Goal: Navigation & Orientation: Find specific page/section

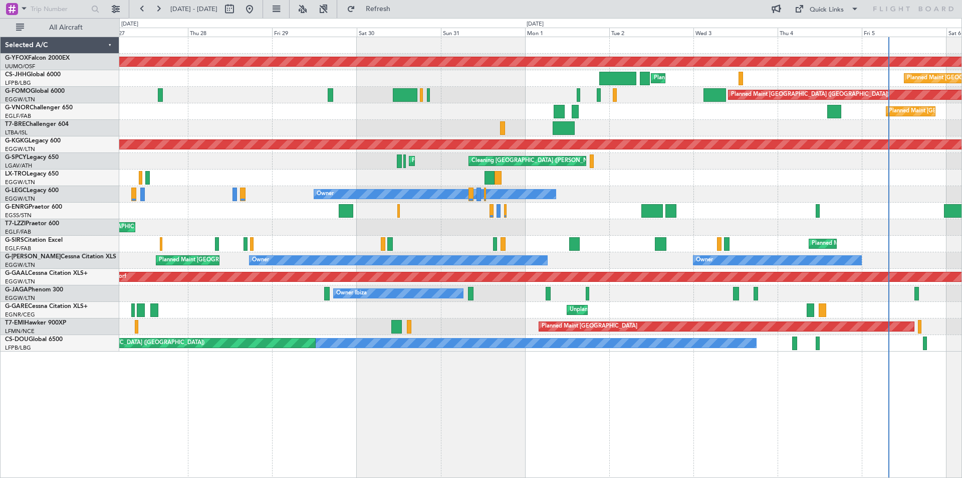
click at [654, 164] on div "Cleaning [GEOGRAPHIC_DATA] ([PERSON_NAME] Intl) Planned Maint [GEOGRAPHIC_DATA]…" at bounding box center [540, 161] width 842 height 17
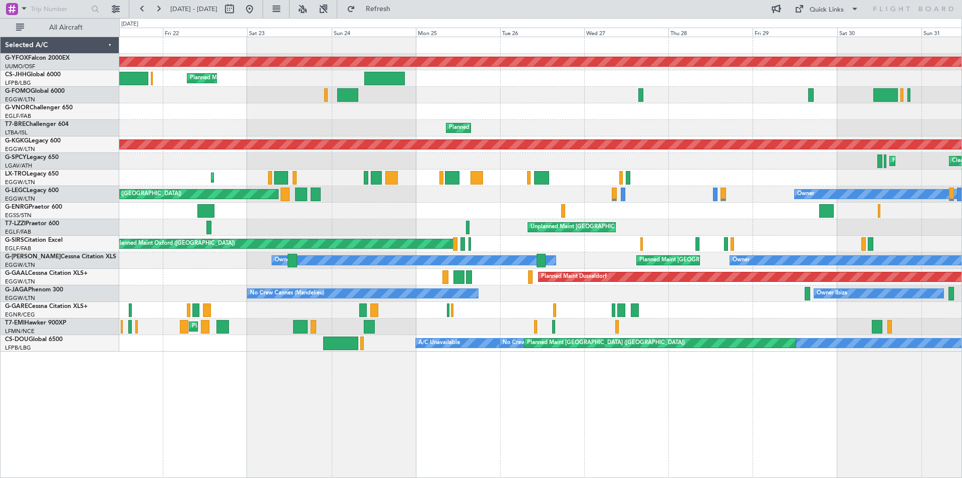
click at [682, 161] on div "Planned Maint Athens ([PERSON_NAME] Intl) Cleaning [GEOGRAPHIC_DATA] ([PERSON_N…" at bounding box center [540, 161] width 842 height 17
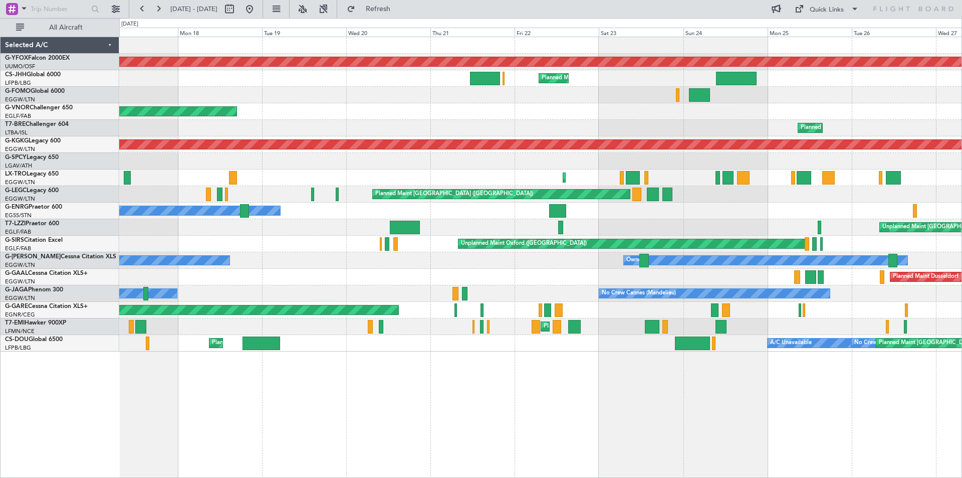
click at [677, 216] on div "Owner" at bounding box center [540, 210] width 842 height 17
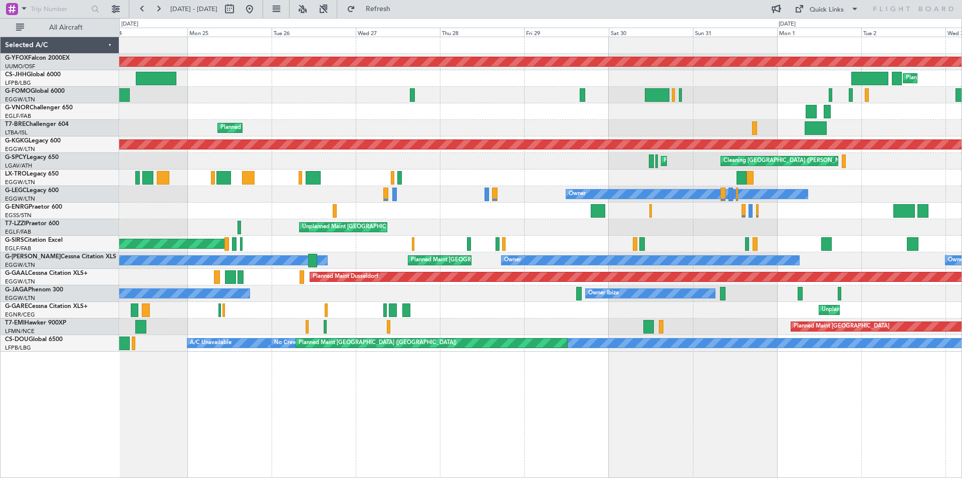
click at [228, 197] on div "AOG Maint Ostafyevo Planned Maint [GEOGRAPHIC_DATA] ([GEOGRAPHIC_DATA]) Planned…" at bounding box center [540, 194] width 842 height 314
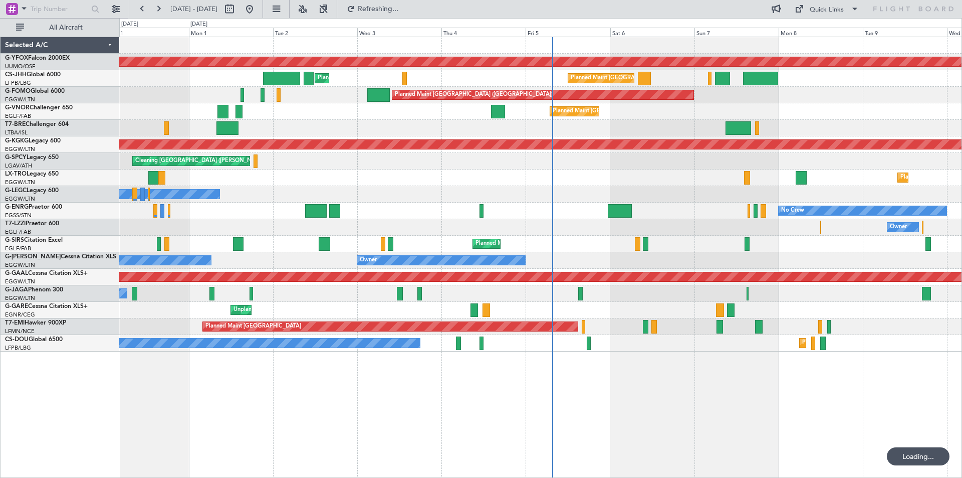
click at [515, 190] on div "Owner Owner" at bounding box center [540, 194] width 842 height 17
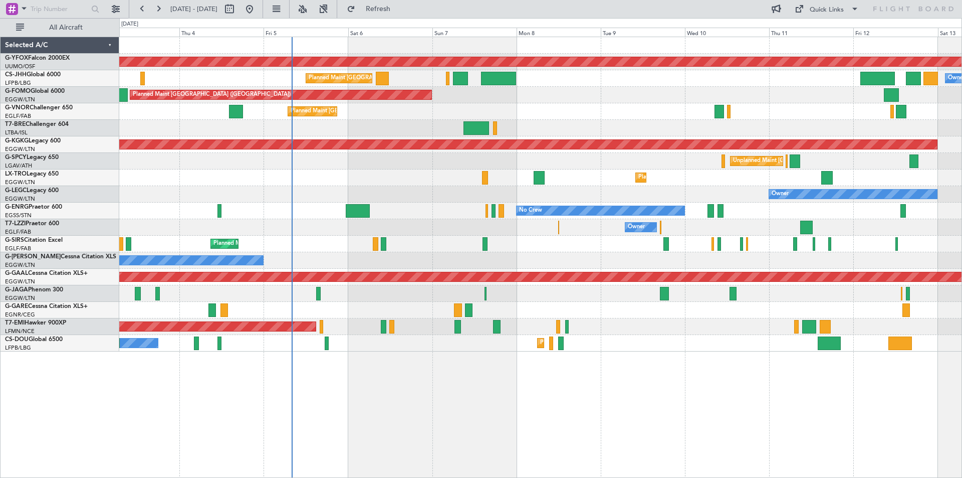
click at [544, 166] on div "Unplanned Maint [GEOGRAPHIC_DATA] ([PERSON_NAME] Intl) Cleaning [GEOGRAPHIC_DAT…" at bounding box center [540, 161] width 842 height 17
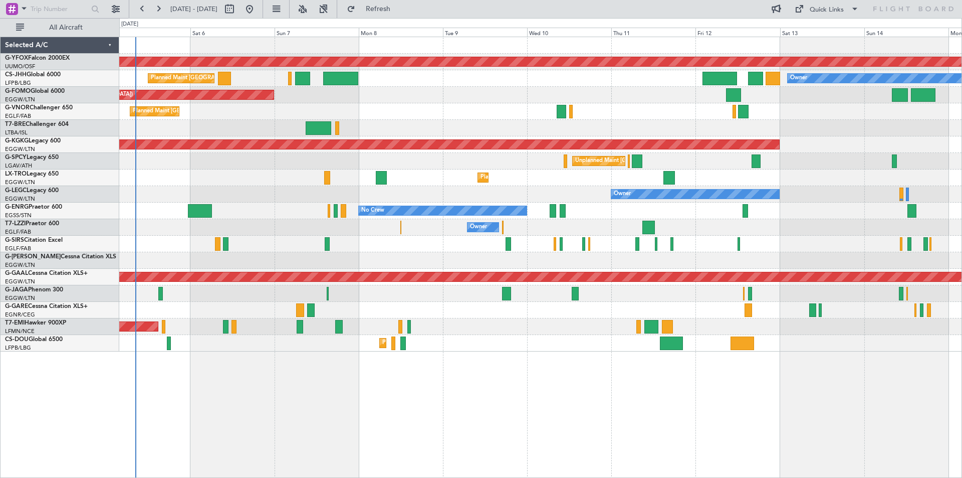
click at [623, 115] on div "Planned Maint [GEOGRAPHIC_DATA] ([GEOGRAPHIC_DATA])" at bounding box center [540, 111] width 842 height 17
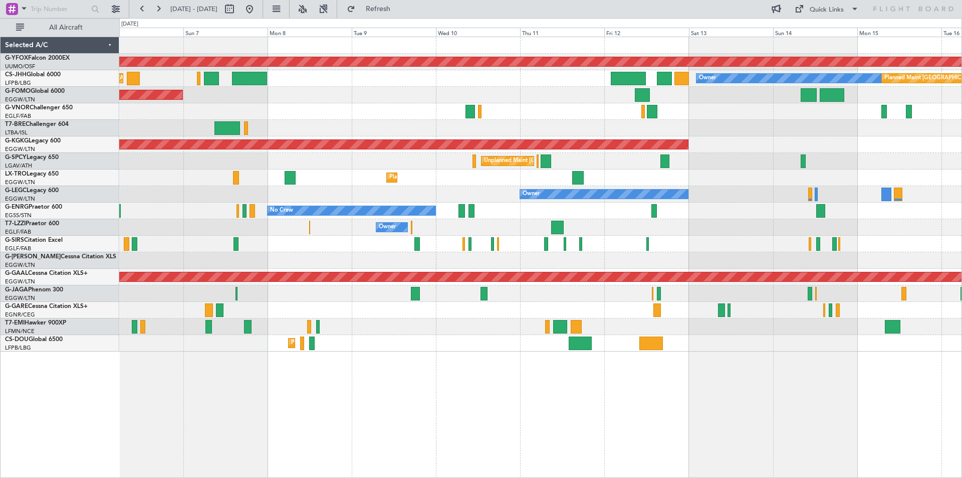
click at [671, 121] on div "AOG Maint Ostafyevo Owner Planned Maint [GEOGRAPHIC_DATA] ([GEOGRAPHIC_DATA]) P…" at bounding box center [540, 194] width 842 height 314
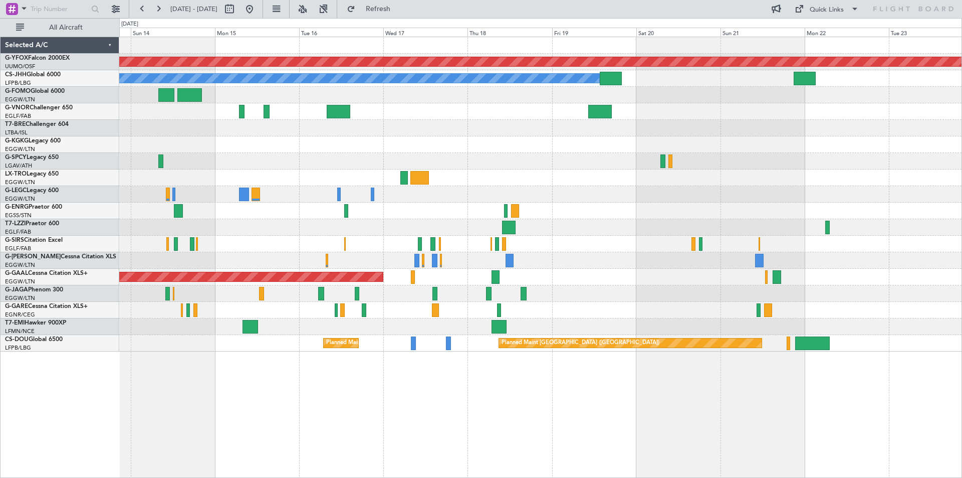
click at [75, 136] on div "AOG Maint Ostafyevo Planned Maint [GEOGRAPHIC_DATA] ([GEOGRAPHIC_DATA]) Owner A…" at bounding box center [481, 248] width 962 height 460
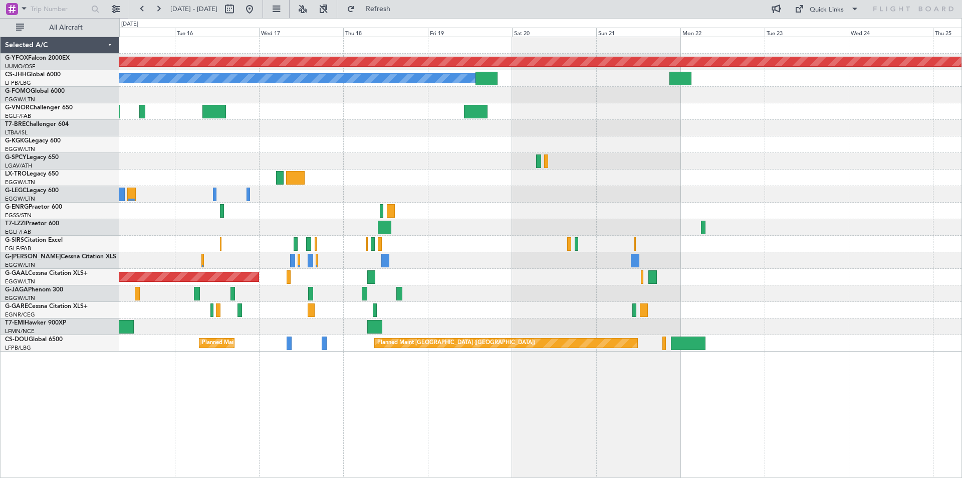
click at [552, 137] on div "AOG Maint [GEOGRAPHIC_DATA] (Ataturk)" at bounding box center [540, 144] width 842 height 17
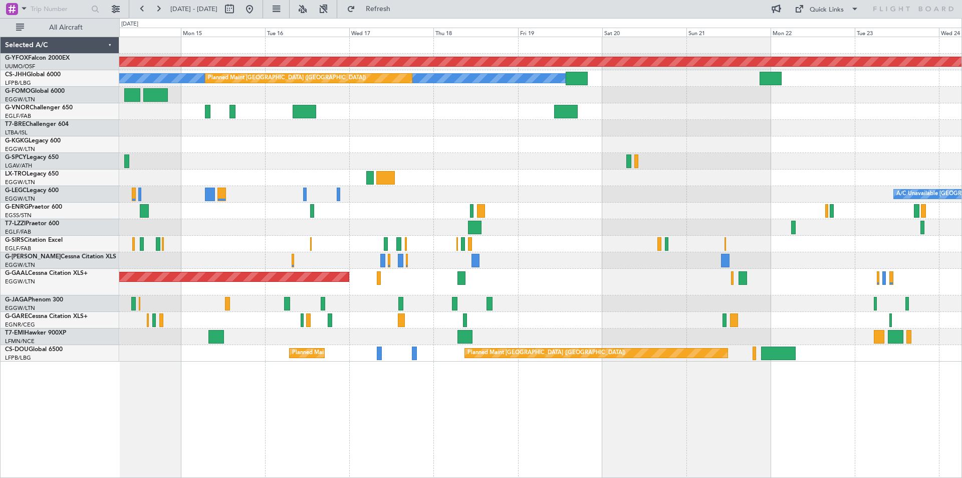
click at [744, 218] on div "AOG Maint Ostafyevo Owner Planned Maint [GEOGRAPHIC_DATA] ([GEOGRAPHIC_DATA]) A…" at bounding box center [540, 199] width 842 height 324
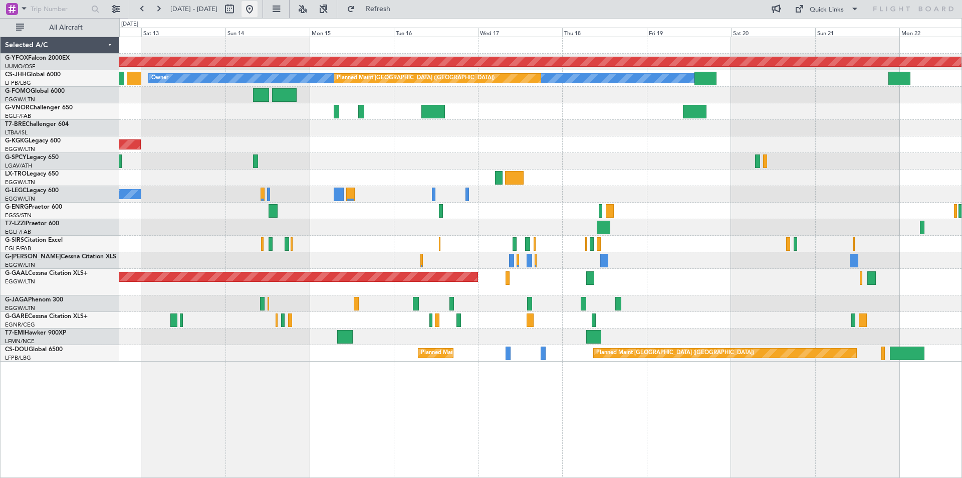
click at [258, 10] on button at bounding box center [250, 9] width 16 height 16
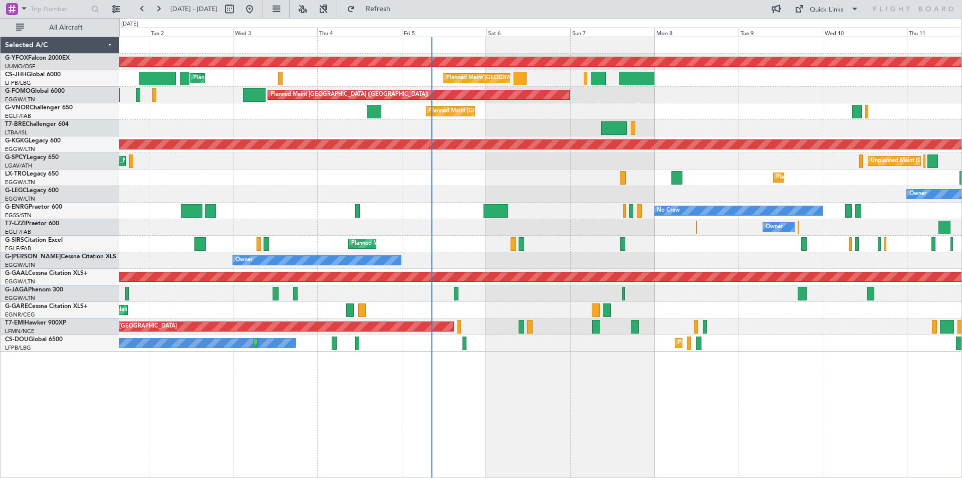
click at [620, 197] on div "AOG Maint Ostafyevo Planned Maint [GEOGRAPHIC_DATA] ([GEOGRAPHIC_DATA]) Planned…" at bounding box center [540, 194] width 842 height 314
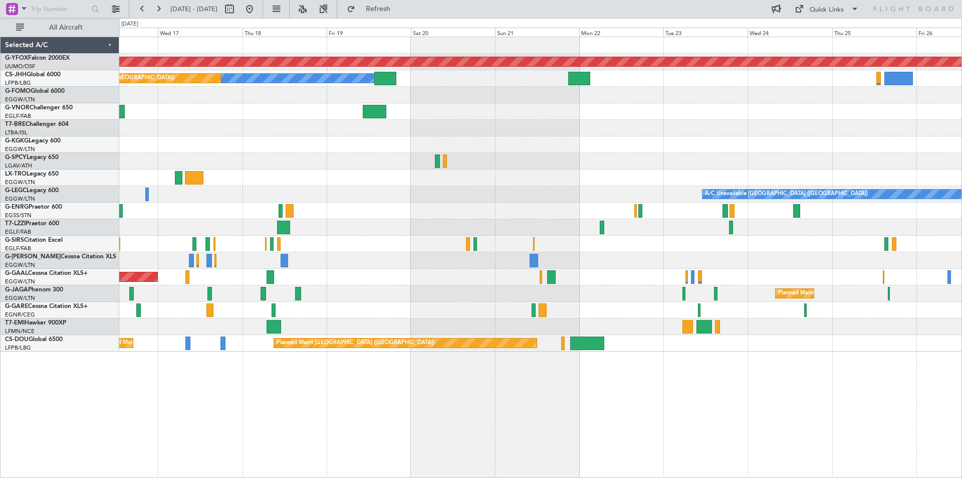
click at [241, 197] on div "A/C Unavailable [GEOGRAPHIC_DATA] ([GEOGRAPHIC_DATA])" at bounding box center [540, 194] width 842 height 17
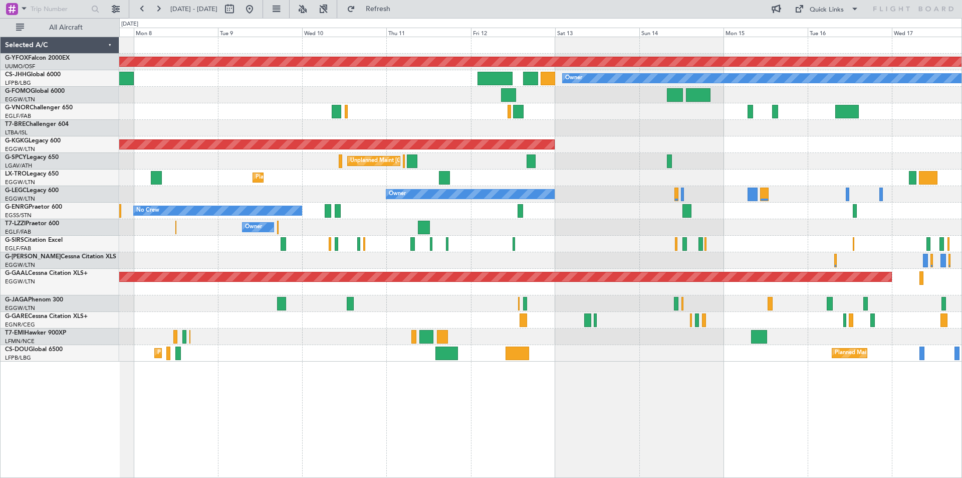
click at [633, 226] on div "Owner" at bounding box center [540, 227] width 842 height 17
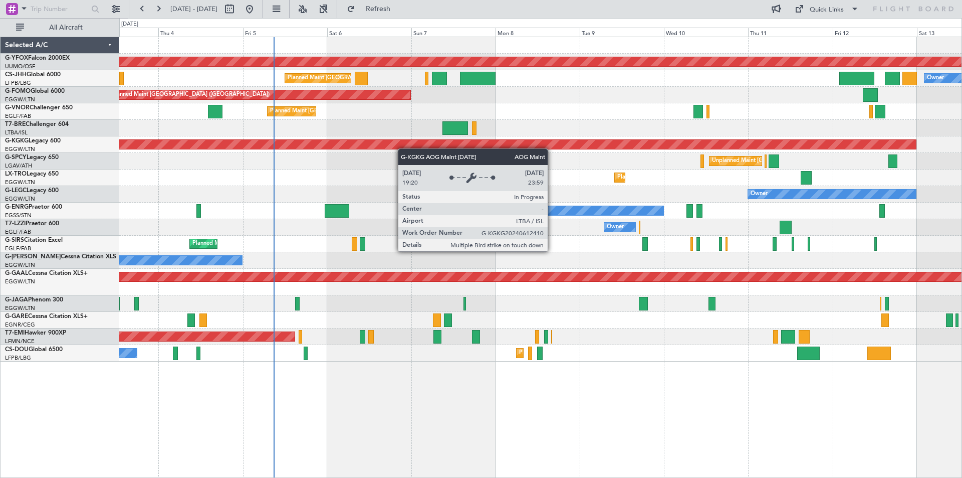
click at [677, 143] on div "AOG Maint Ostafyevo Owner Planned Maint [GEOGRAPHIC_DATA] ([GEOGRAPHIC_DATA]) P…" at bounding box center [540, 199] width 842 height 324
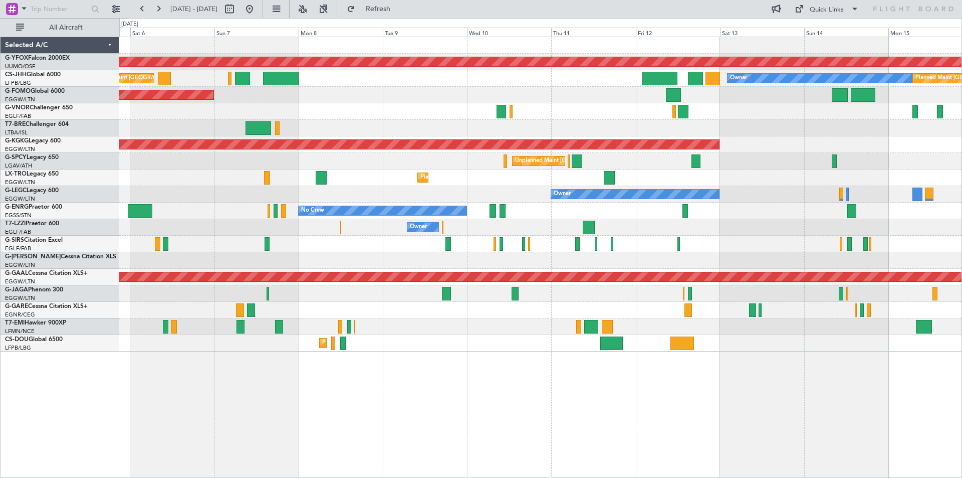
click at [520, 199] on div "Owner" at bounding box center [540, 194] width 842 height 17
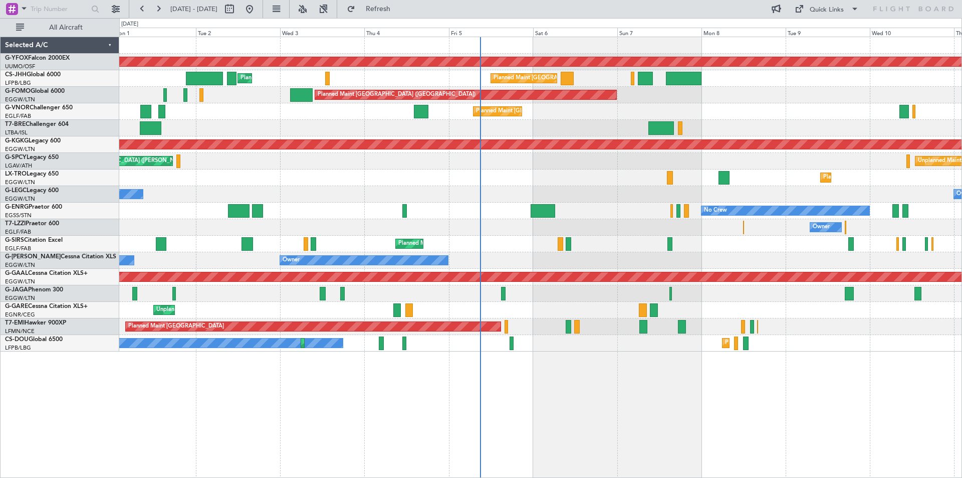
click at [680, 184] on div "AOG Maint Ostafyevo Planned Maint [GEOGRAPHIC_DATA] ([GEOGRAPHIC_DATA]) Planned…" at bounding box center [540, 194] width 842 height 314
click at [629, 378] on div "AOG Maint Ostafyevo Planned Maint [GEOGRAPHIC_DATA] ([GEOGRAPHIC_DATA]) Planned…" at bounding box center [540, 257] width 843 height 441
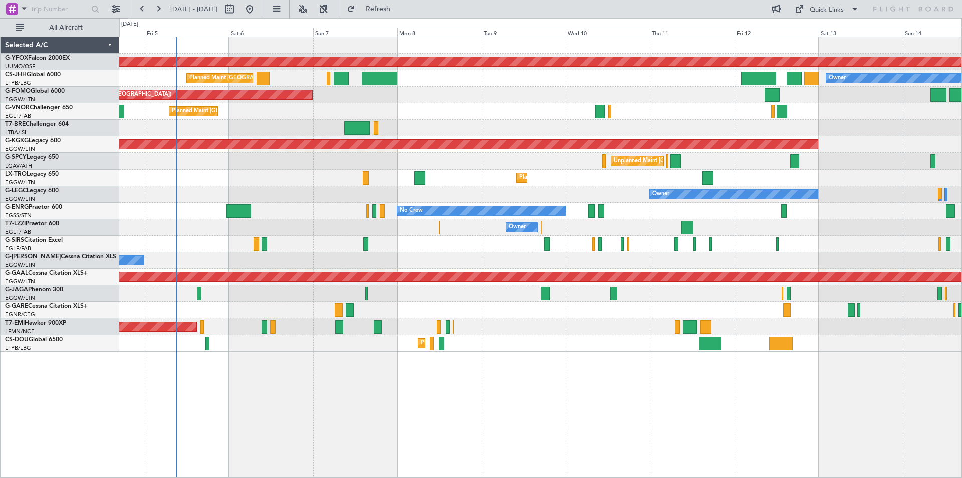
click at [500, 248] on div "Planned Maint [GEOGRAPHIC_DATA] ([GEOGRAPHIC_DATA])" at bounding box center [540, 244] width 842 height 17
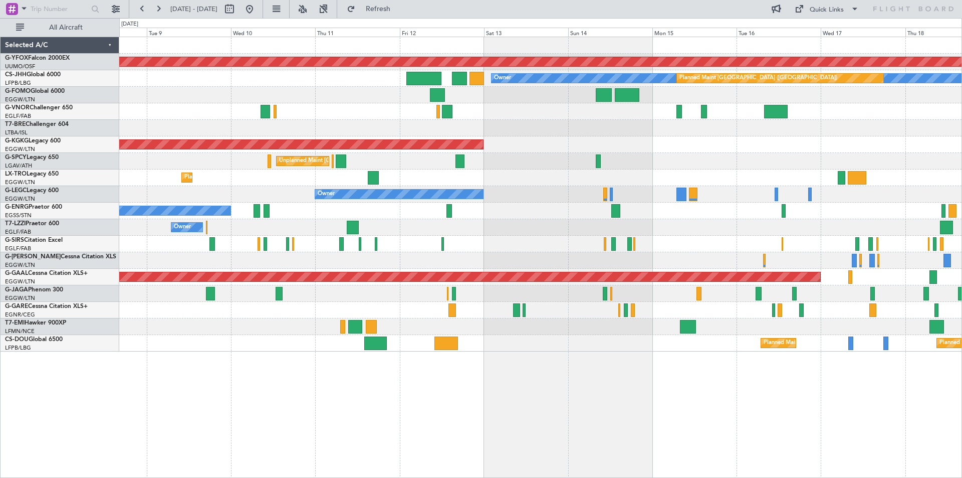
click at [508, 246] on div at bounding box center [540, 244] width 842 height 17
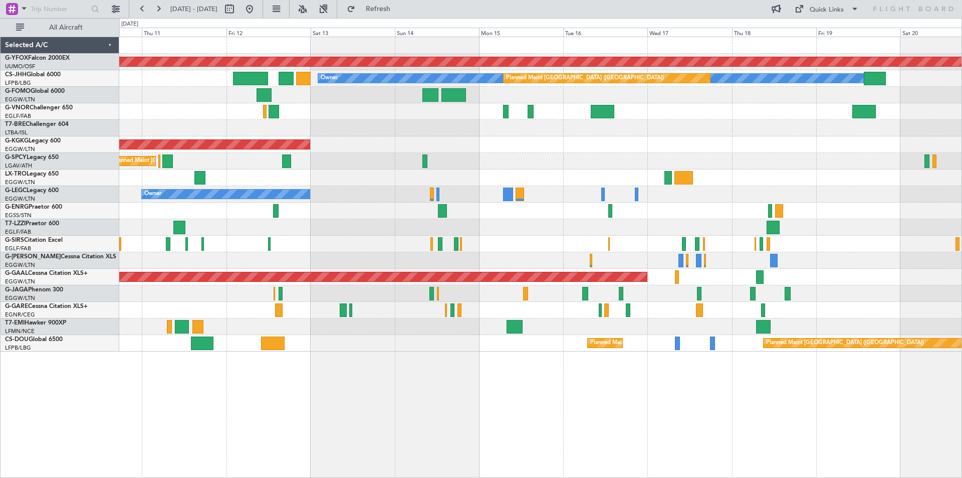
click at [531, 245] on div at bounding box center [540, 244] width 842 height 17
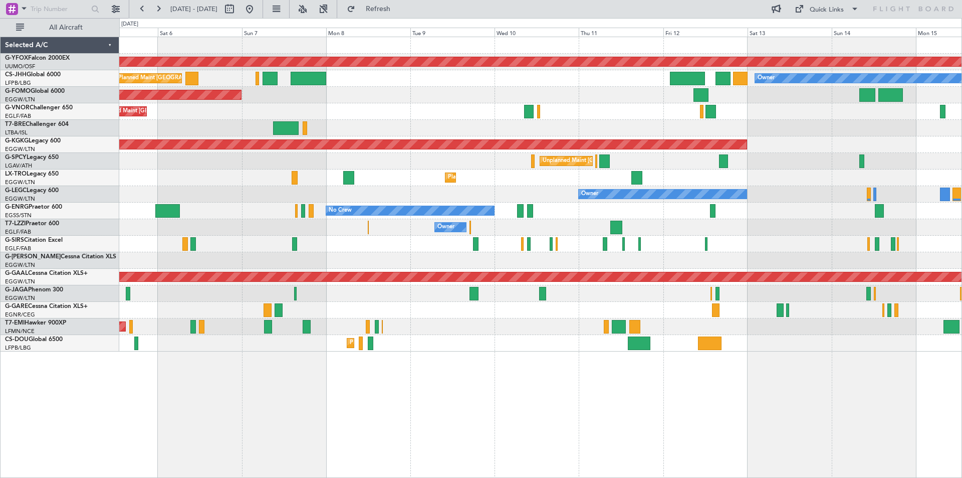
click at [766, 159] on div "AOG Maint Ostafyevo Planned Maint [GEOGRAPHIC_DATA] ([GEOGRAPHIC_DATA]) Owner P…" at bounding box center [540, 194] width 842 height 314
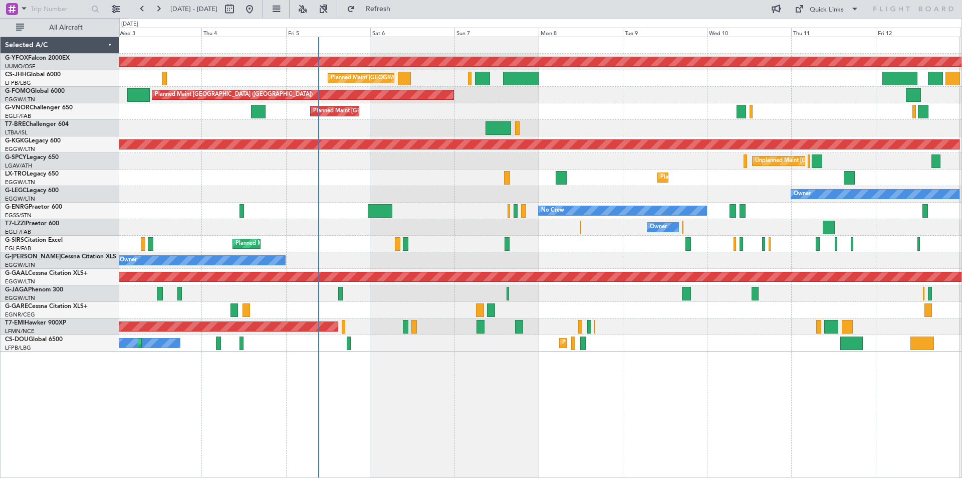
click at [514, 105] on div "Planned Maint [GEOGRAPHIC_DATA] ([GEOGRAPHIC_DATA])" at bounding box center [540, 111] width 842 height 17
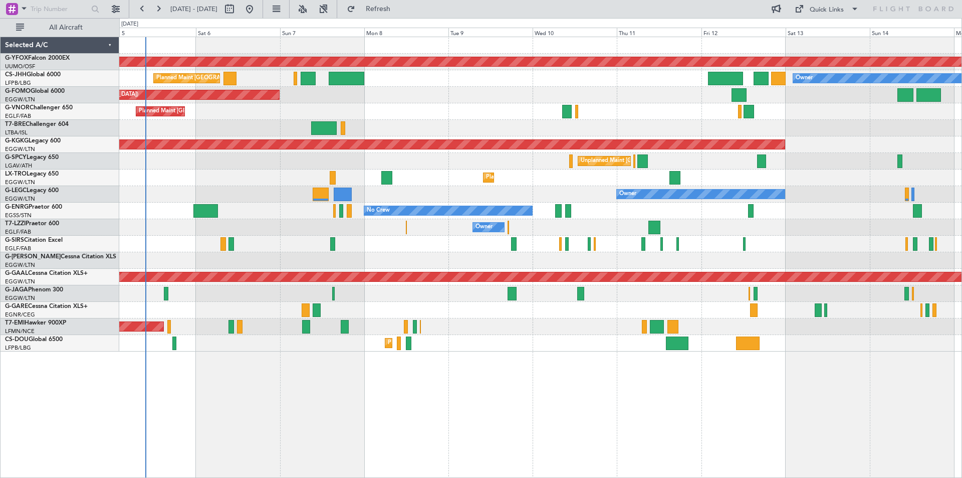
click at [257, 131] on div at bounding box center [540, 128] width 842 height 17
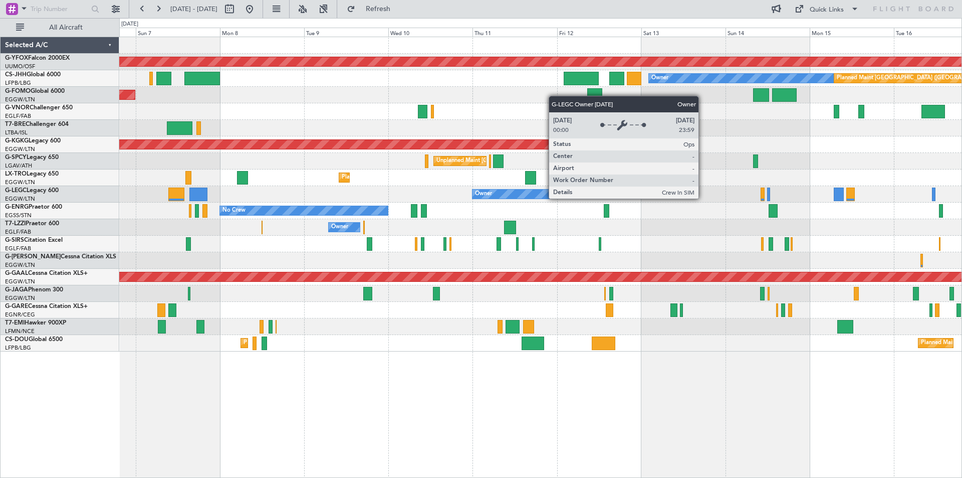
click at [559, 196] on div "Owner" at bounding box center [557, 193] width 168 height 9
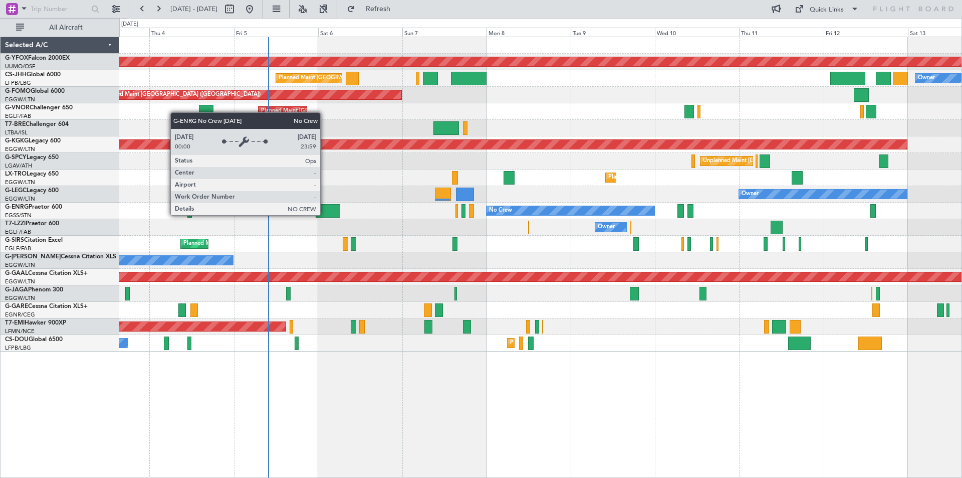
click at [603, 206] on div "No Crew" at bounding box center [571, 210] width 168 height 9
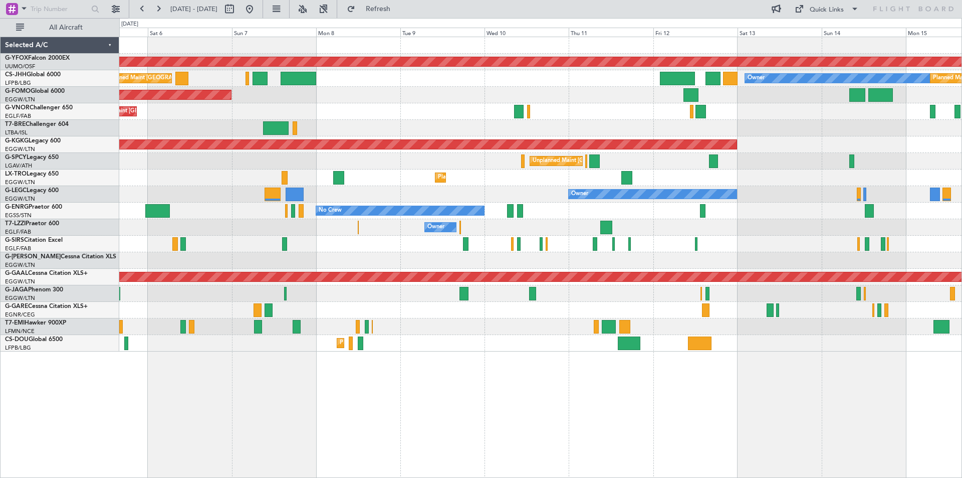
click at [624, 177] on div "Planned Maint Dusseldorf" at bounding box center [540, 177] width 842 height 17
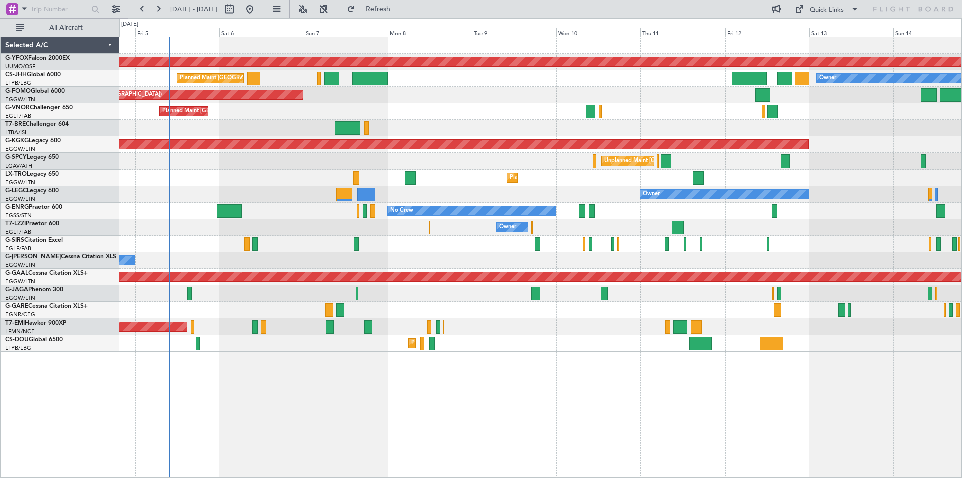
click at [757, 255] on div "Owner" at bounding box center [540, 260] width 842 height 17
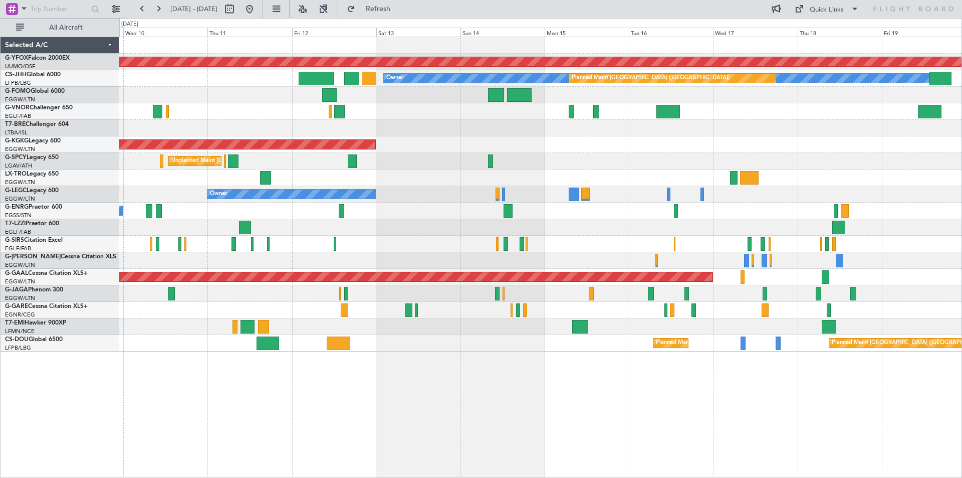
click at [488, 170] on div "AOG Maint Ostafyevo Owner Planned Maint [GEOGRAPHIC_DATA] ([GEOGRAPHIC_DATA]) A…" at bounding box center [540, 194] width 842 height 314
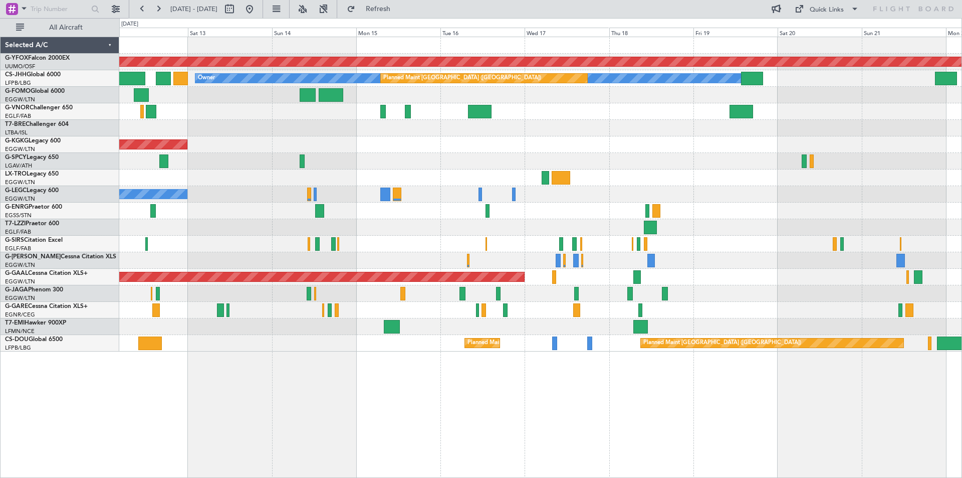
click at [613, 166] on div "Unplanned Maint [GEOGRAPHIC_DATA] ([PERSON_NAME] Intl)" at bounding box center [540, 161] width 842 height 17
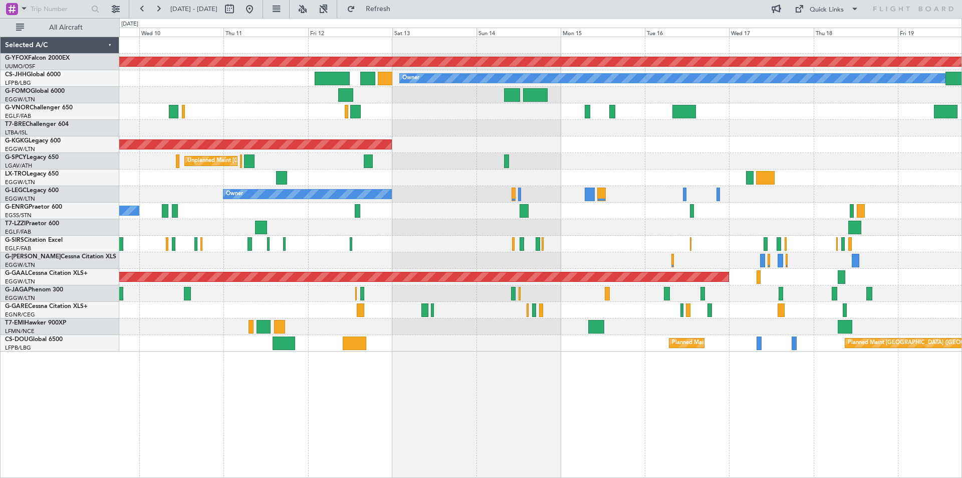
click at [629, 241] on div "AOG Maint Ostafyevo Planned Maint [GEOGRAPHIC_DATA] ([GEOGRAPHIC_DATA]) Owner A…" at bounding box center [540, 194] width 842 height 314
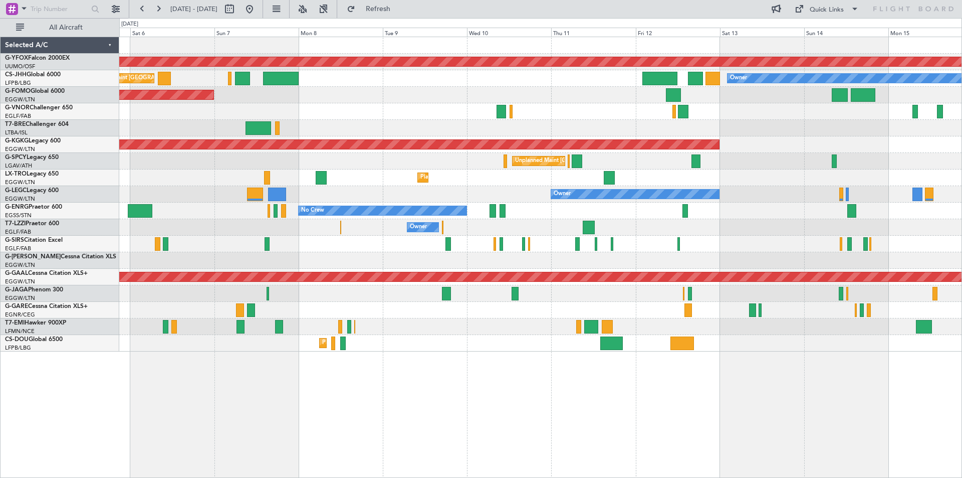
click at [751, 243] on div "Planned Maint [GEOGRAPHIC_DATA] ([GEOGRAPHIC_DATA])" at bounding box center [540, 244] width 842 height 17
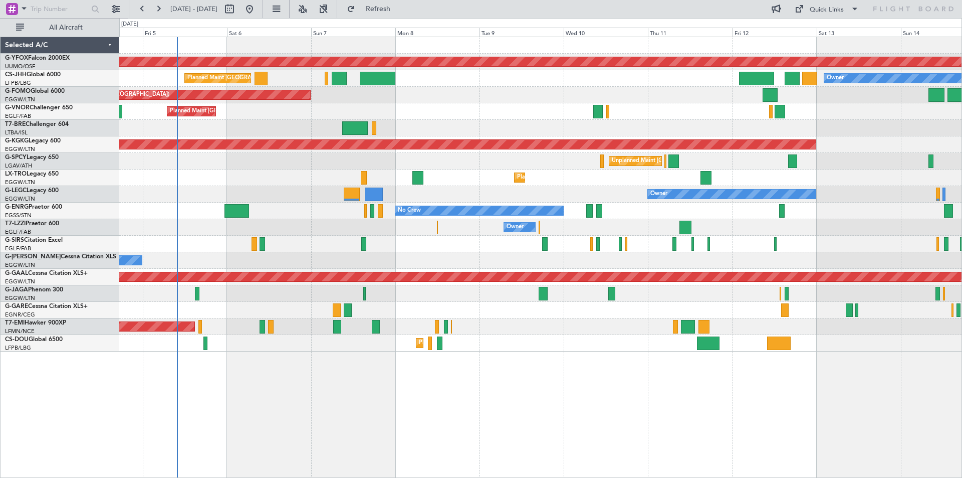
click at [385, 235] on div "AOG Maint Ostafyevo Owner Planned Maint [GEOGRAPHIC_DATA] ([GEOGRAPHIC_DATA]) P…" at bounding box center [540, 194] width 842 height 314
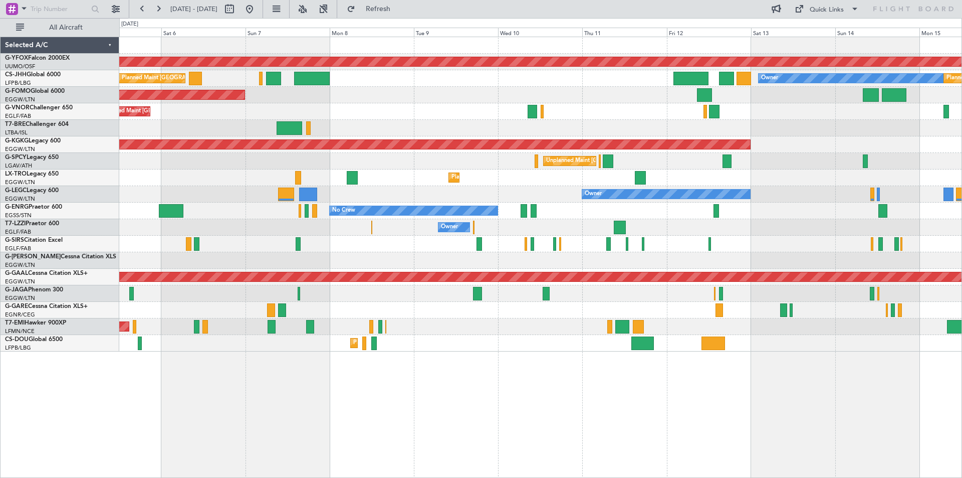
click at [486, 158] on div "AOG Maint Ostafyevo Planned Maint [GEOGRAPHIC_DATA] ([GEOGRAPHIC_DATA]) Owner P…" at bounding box center [540, 194] width 842 height 314
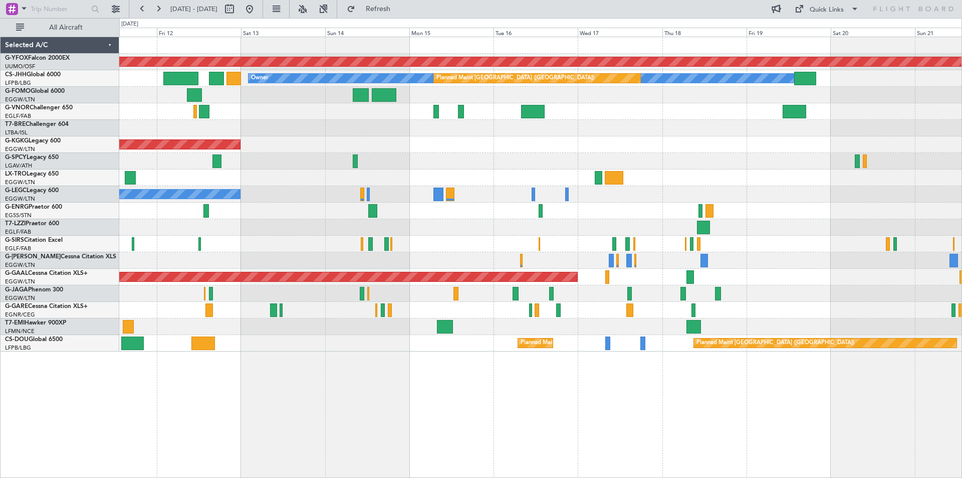
click at [242, 179] on div "AOG Maint Ostafyevo Owner Planned Maint [GEOGRAPHIC_DATA] ([GEOGRAPHIC_DATA]) A…" at bounding box center [540, 194] width 842 height 314
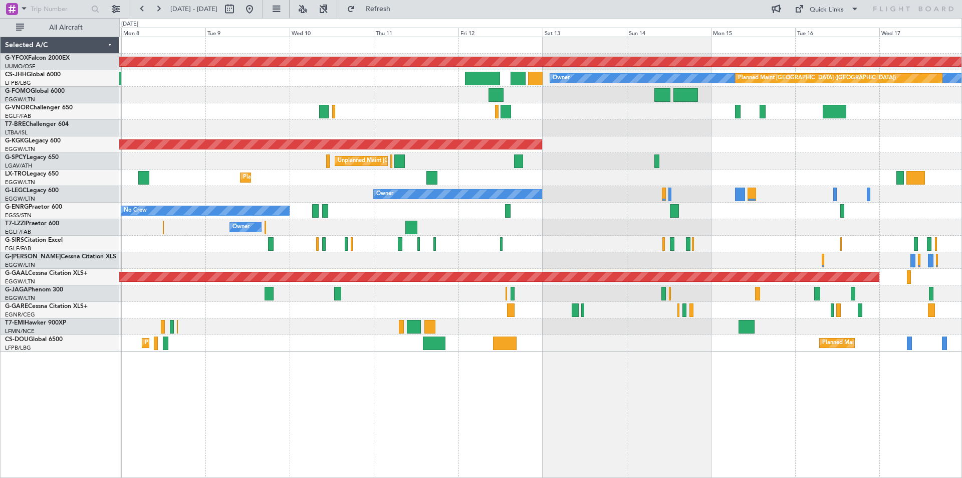
click at [847, 194] on div "Owner" at bounding box center [540, 194] width 842 height 17
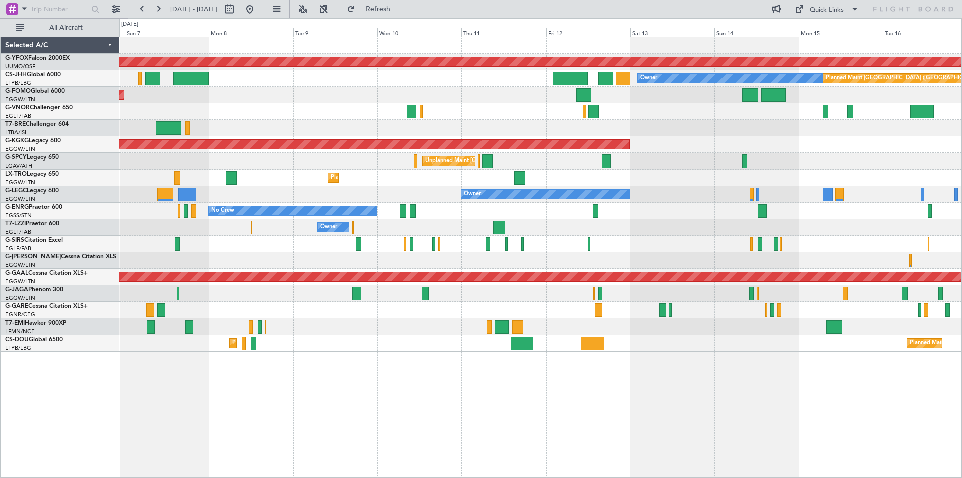
click at [543, 183] on div "AOG Maint Ostafyevo Owner Planned Maint [GEOGRAPHIC_DATA] ([GEOGRAPHIC_DATA]) P…" at bounding box center [540, 194] width 842 height 314
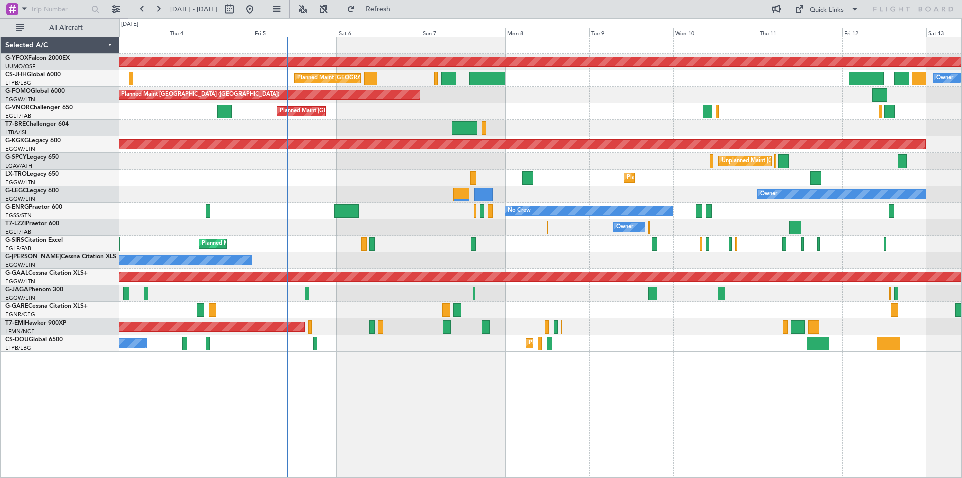
click at [734, 194] on div "AOG Maint Ostafyevo Owner Planned Maint [GEOGRAPHIC_DATA] ([GEOGRAPHIC_DATA]) P…" at bounding box center [540, 194] width 842 height 314
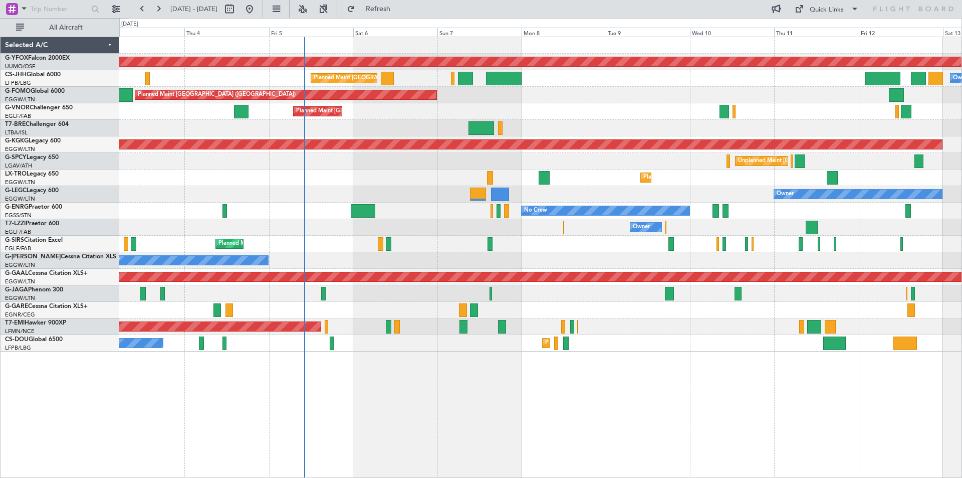
click at [604, 199] on div "Owner Owner" at bounding box center [540, 194] width 842 height 17
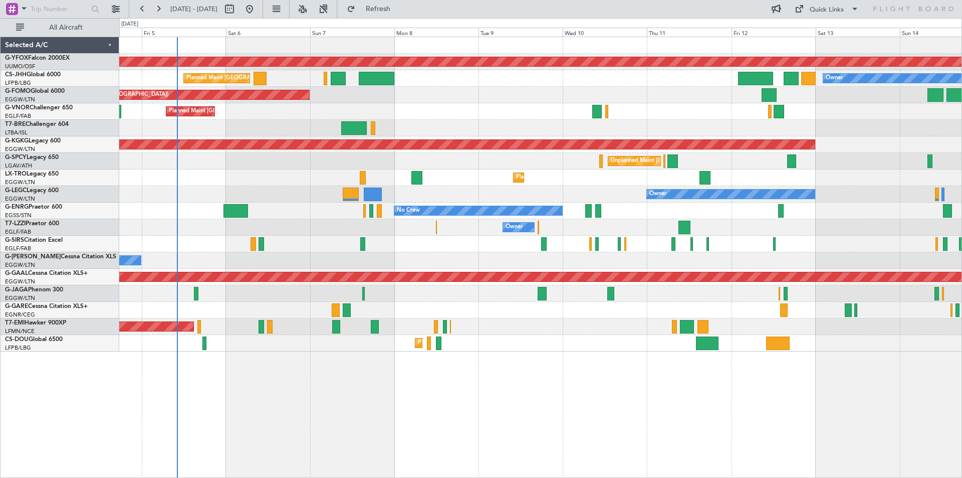
click at [520, 161] on div "Unplanned Maint [GEOGRAPHIC_DATA] ([PERSON_NAME] Intl)" at bounding box center [540, 161] width 842 height 17
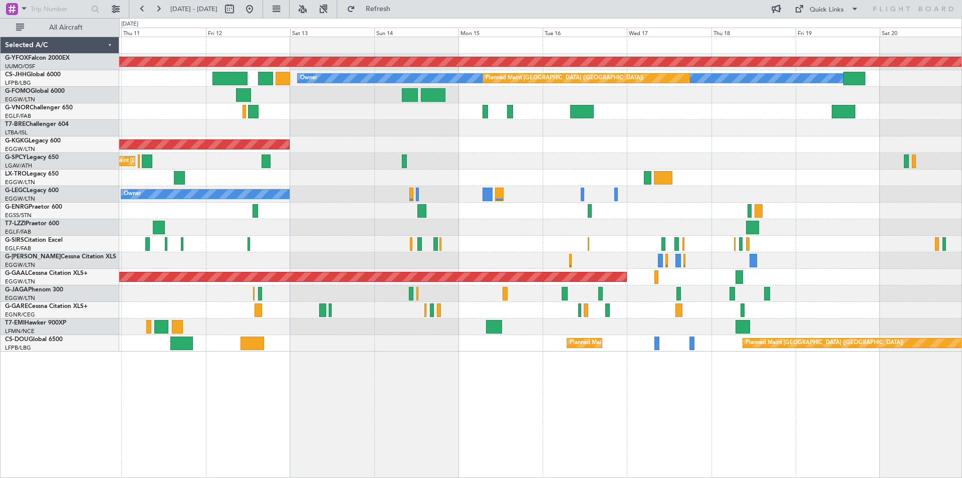
click at [276, 126] on div at bounding box center [540, 128] width 842 height 17
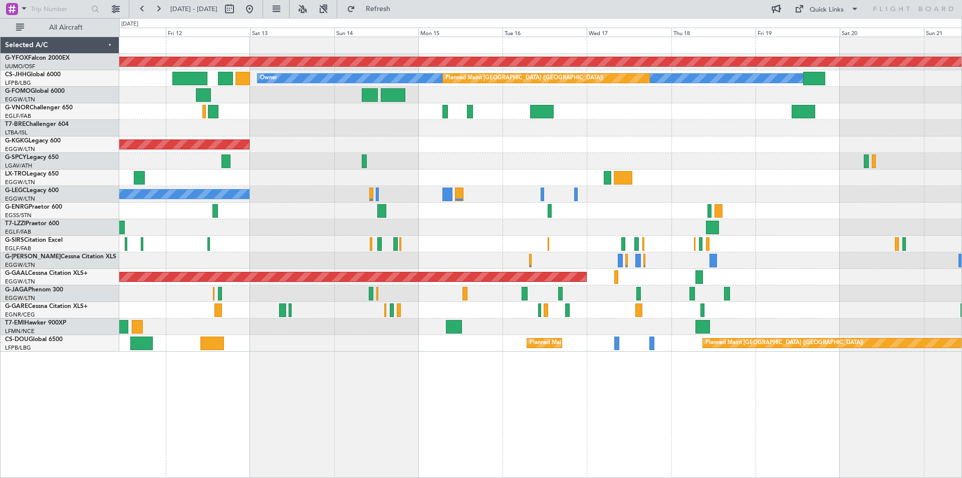
click at [729, 243] on div "AOG Maint Ostafyevo Owner Planned Maint [GEOGRAPHIC_DATA] ([GEOGRAPHIC_DATA]) A…" at bounding box center [540, 194] width 842 height 314
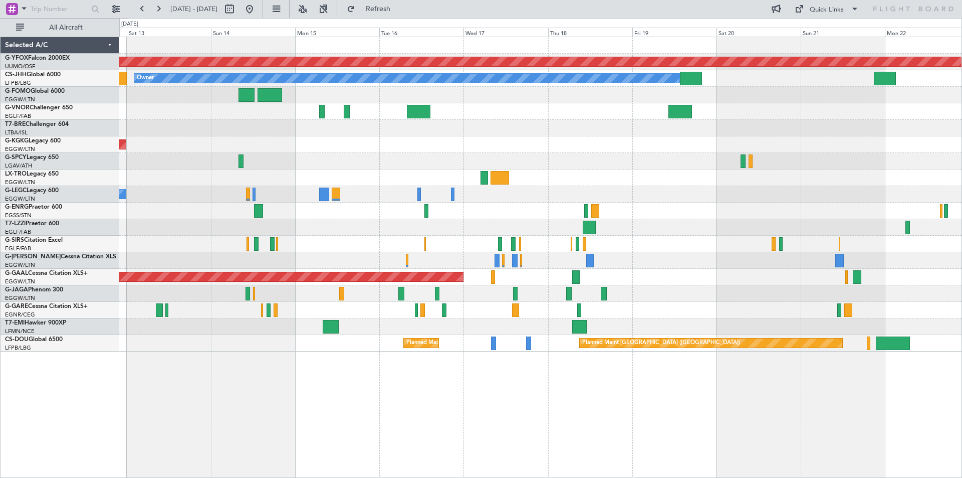
click at [662, 249] on div at bounding box center [540, 244] width 842 height 17
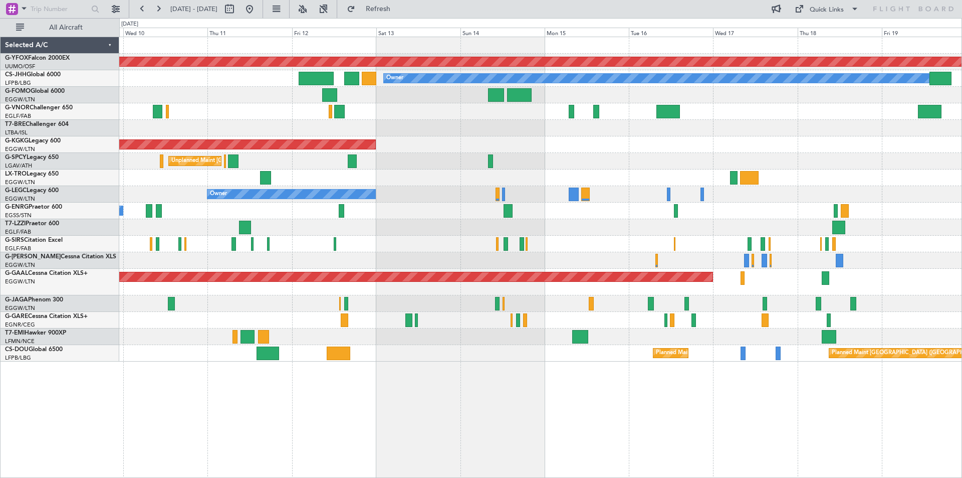
click at [626, 238] on div at bounding box center [540, 244] width 842 height 17
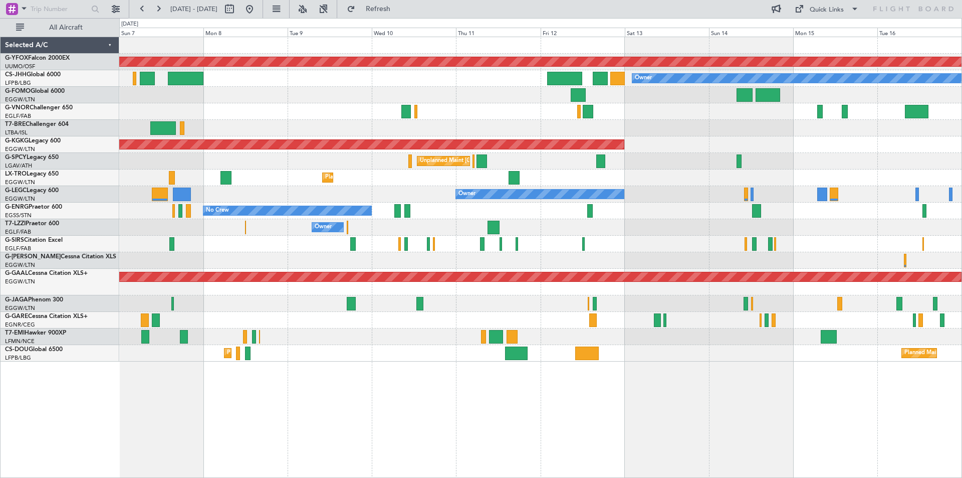
click at [801, 255] on div "Owner" at bounding box center [540, 260] width 842 height 17
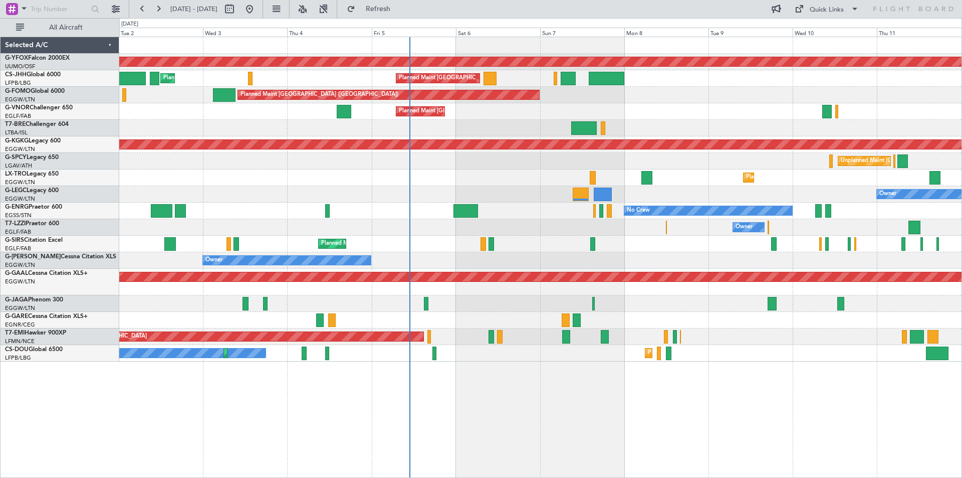
click at [749, 298] on div "AOG Maint Ostafyevo Planned Maint [GEOGRAPHIC_DATA] ([GEOGRAPHIC_DATA]) Planned…" at bounding box center [540, 199] width 842 height 324
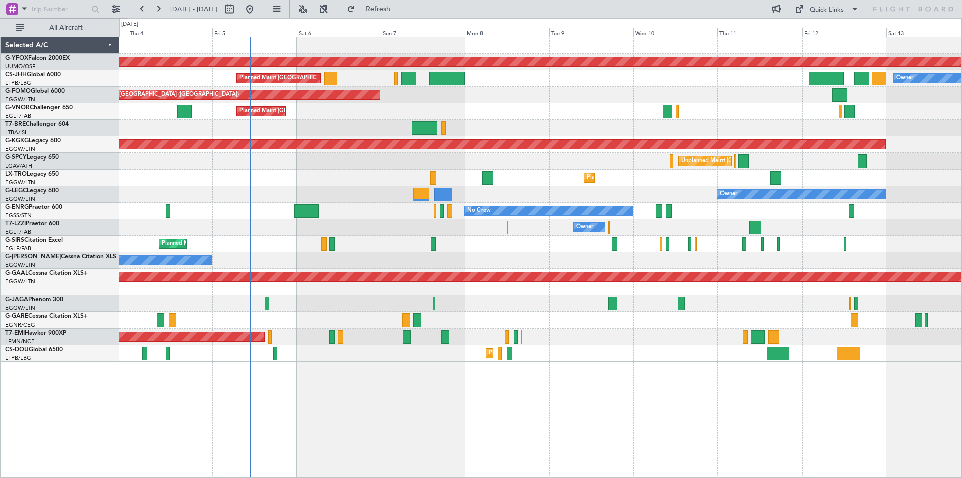
click at [443, 293] on div "Planned Maint Dusseldorf" at bounding box center [540, 282] width 842 height 27
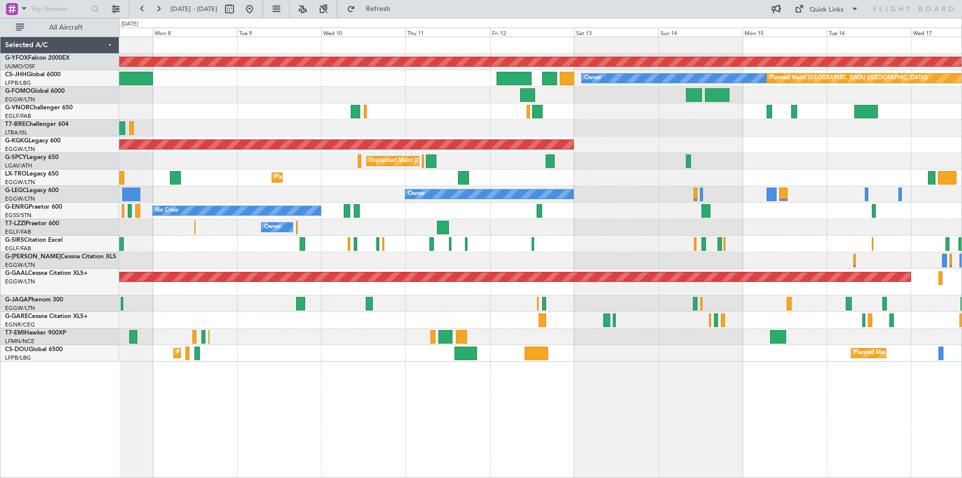
click at [494, 289] on div "Planned Maint Dusseldorf" at bounding box center [540, 282] width 842 height 27
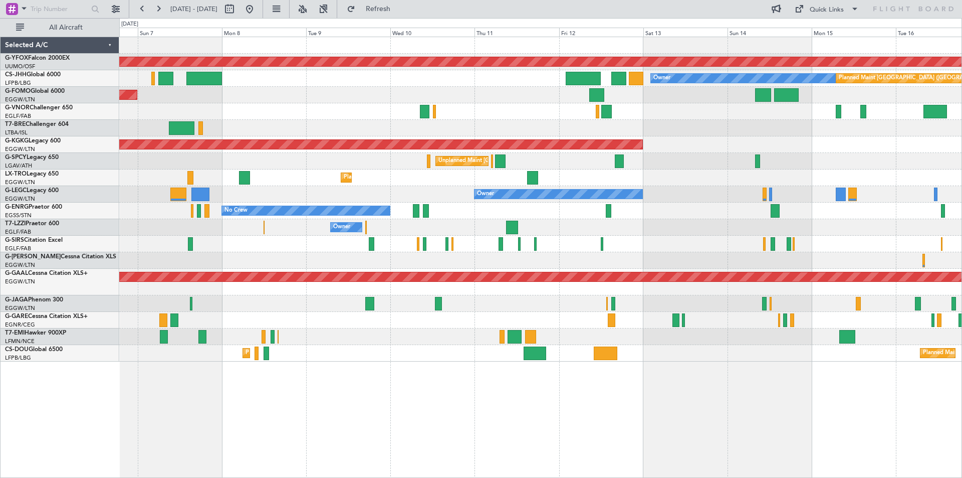
click at [500, 296] on div at bounding box center [540, 303] width 842 height 17
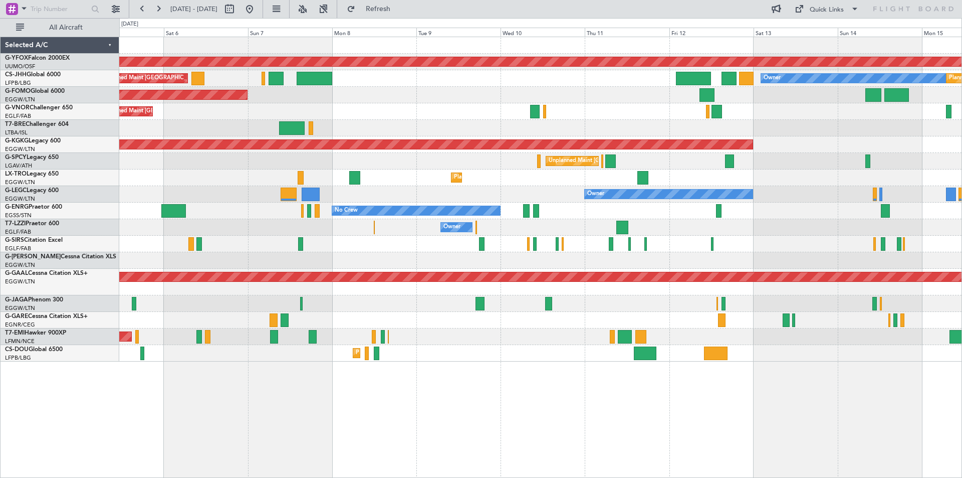
click at [435, 306] on div at bounding box center [540, 303] width 842 height 17
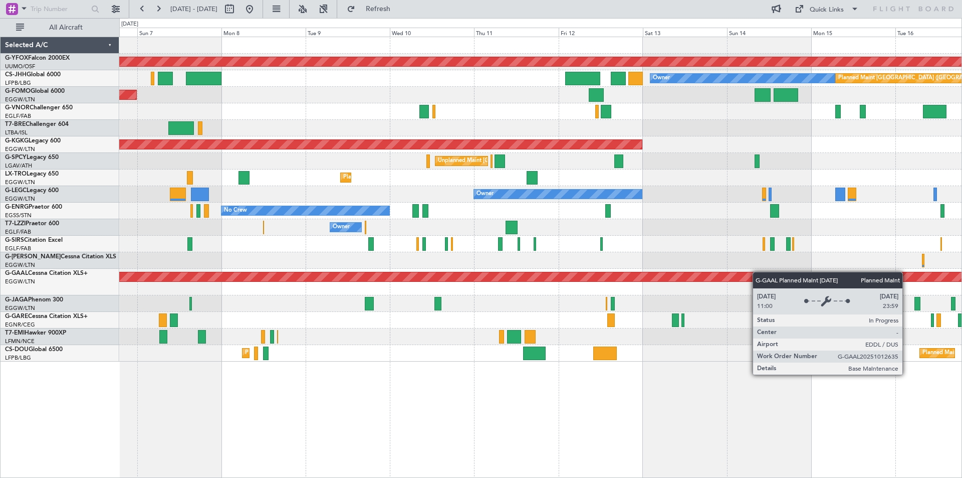
click at [573, 272] on div "AOG Maint Ostafyevo Owner Planned Maint [GEOGRAPHIC_DATA] ([GEOGRAPHIC_DATA]) P…" at bounding box center [540, 199] width 842 height 324
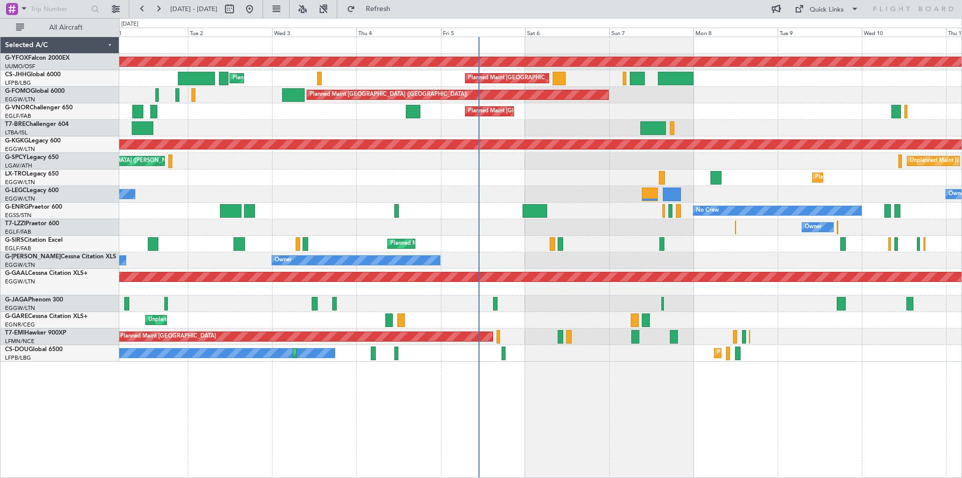
click at [825, 179] on div "AOG Maint Ostafyevo Planned Maint [GEOGRAPHIC_DATA] ([GEOGRAPHIC_DATA]) Planned…" at bounding box center [540, 199] width 842 height 324
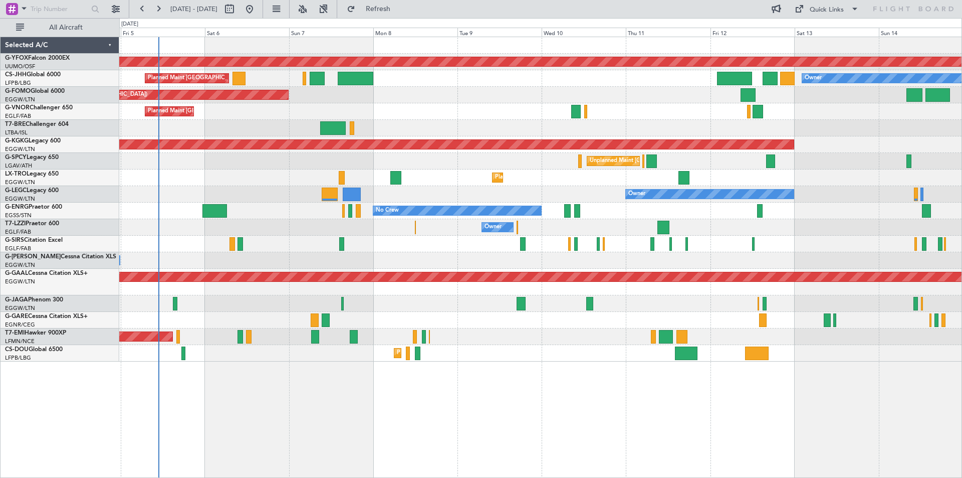
click at [480, 156] on div "AOG Maint Ostafyevo Planned Maint Paris (Le Bourget) Owner Planned Maint London…" at bounding box center [540, 199] width 842 height 324
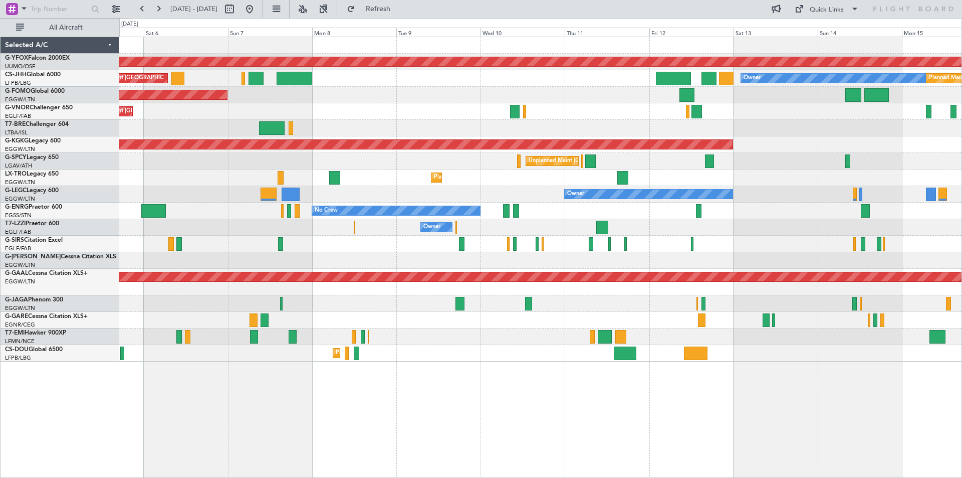
click at [632, 313] on div at bounding box center [540, 320] width 842 height 17
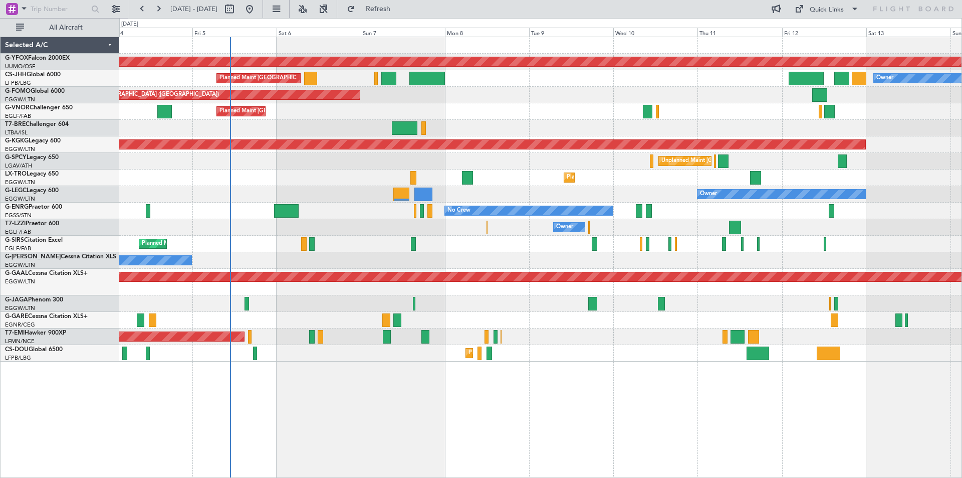
click at [618, 321] on div "Unplanned Maint [PERSON_NAME]" at bounding box center [540, 320] width 842 height 17
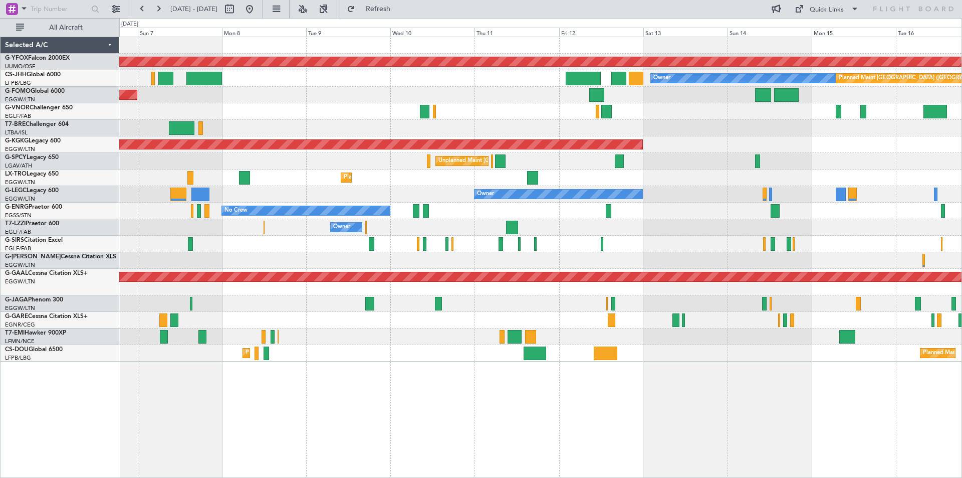
click at [616, 308] on div at bounding box center [540, 303] width 842 height 17
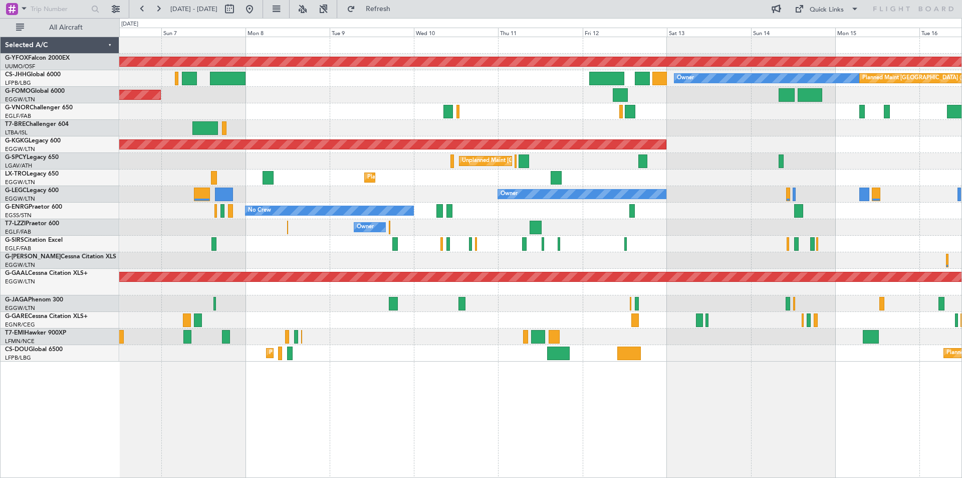
click at [786, 312] on div "AOG Maint Ostafyevo Owner Planned Maint [GEOGRAPHIC_DATA] ([GEOGRAPHIC_DATA]) P…" at bounding box center [540, 199] width 842 height 324
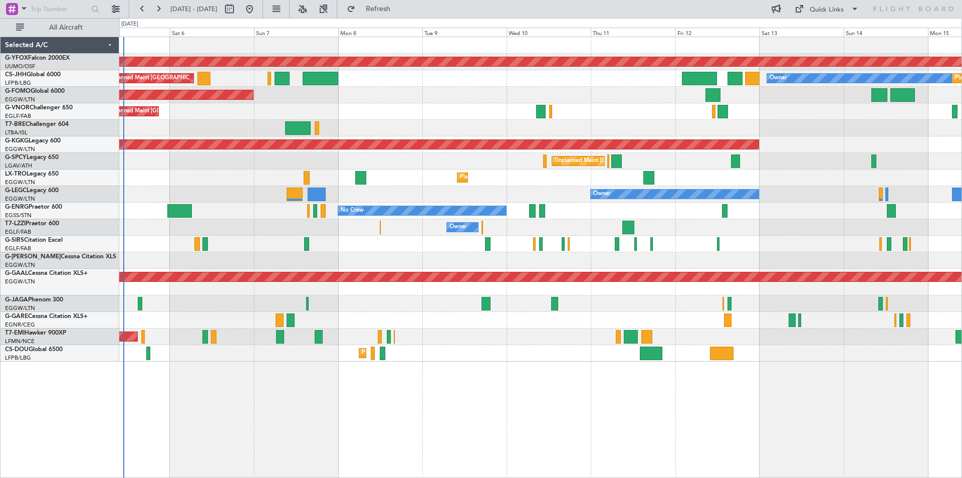
click at [512, 310] on div at bounding box center [540, 303] width 842 height 17
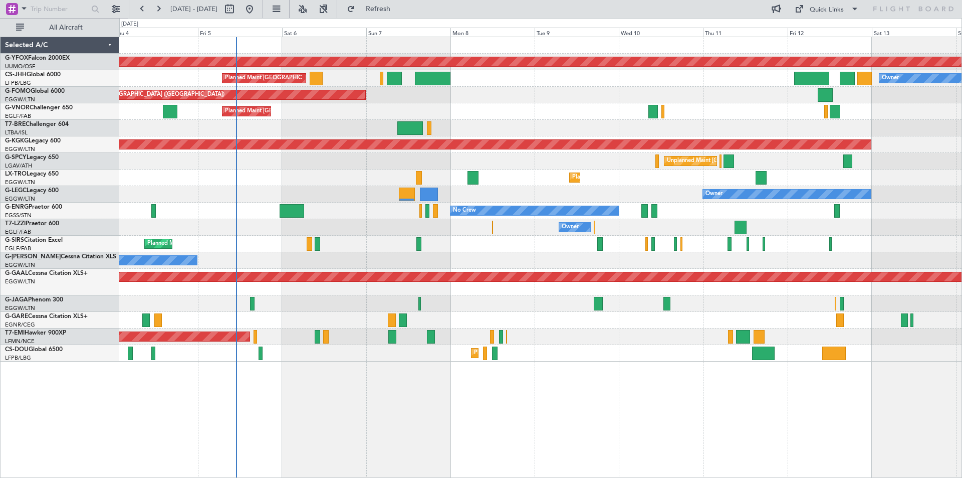
click at [532, 322] on div "AOG Maint Ostafyevo Planned Maint Paris (Le Bourget) Owner Planned Maint London…" at bounding box center [540, 199] width 842 height 324
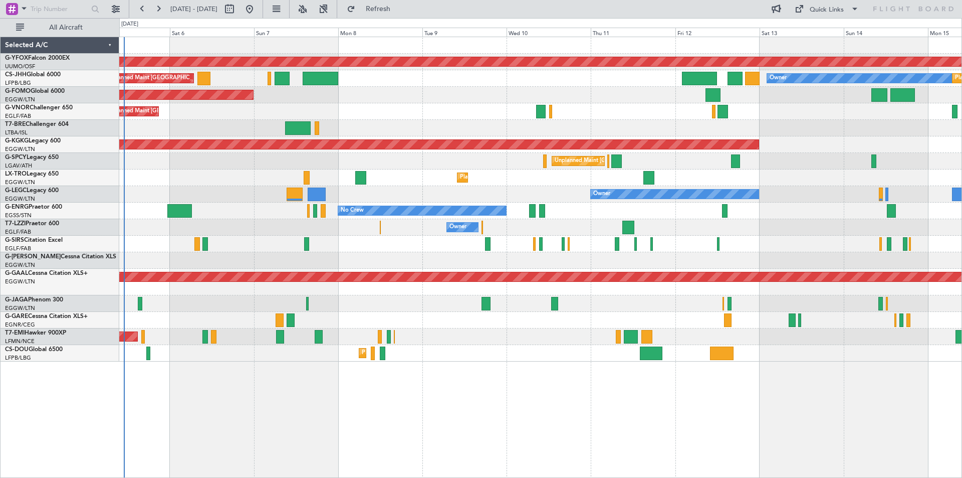
click at [464, 307] on div at bounding box center [540, 303] width 842 height 17
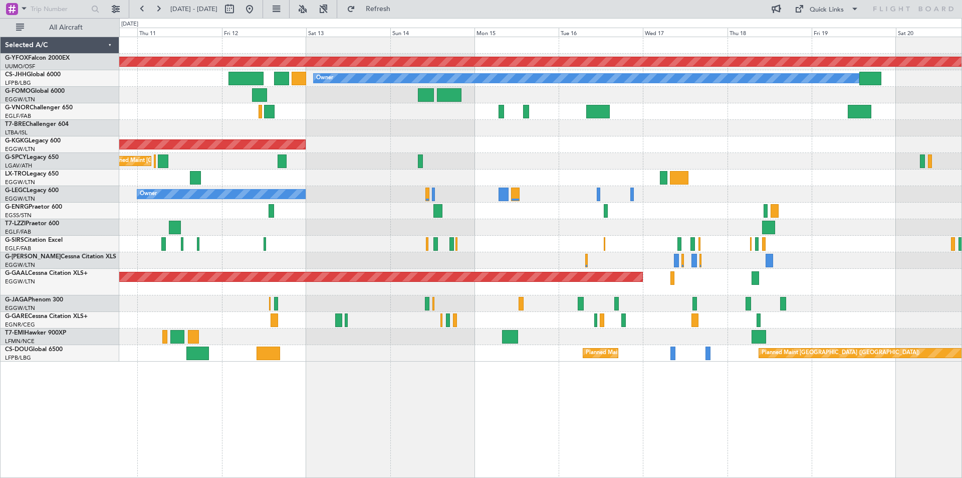
click at [212, 169] on div "Planned Maint Dusseldorf" at bounding box center [540, 177] width 842 height 17
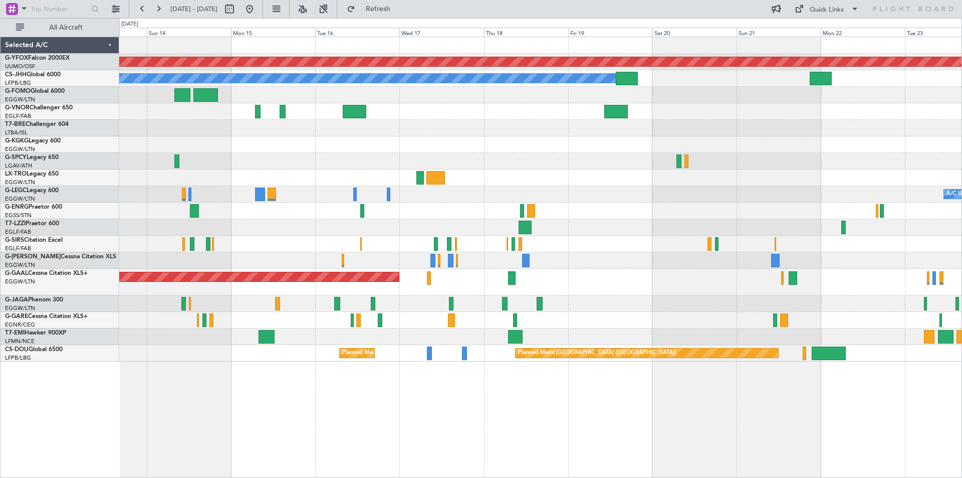
click at [536, 196] on div "A/C Unavailable London (Luton) Owner" at bounding box center [540, 194] width 842 height 17
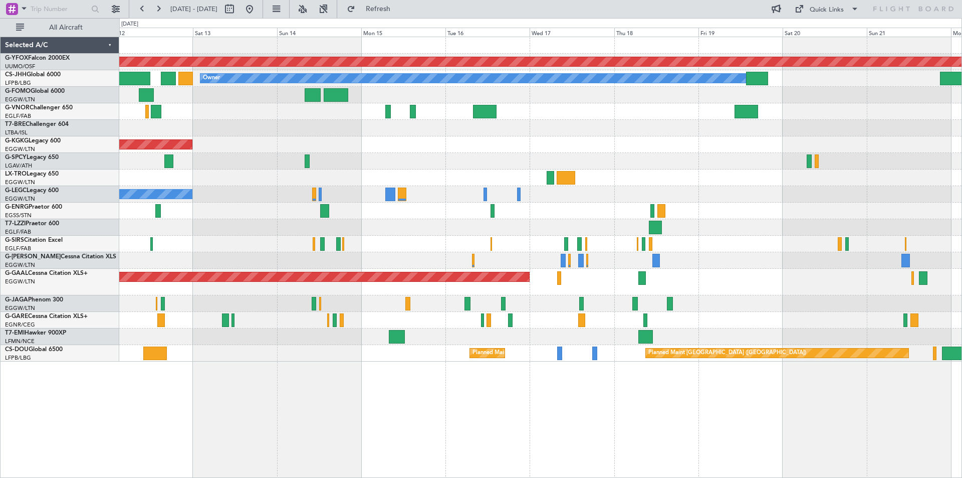
click at [463, 163] on div "AOG Maint Ostafyevo Planned Maint Paris (Le Bourget) Owner AOG Maint Istanbul (…" at bounding box center [540, 199] width 842 height 324
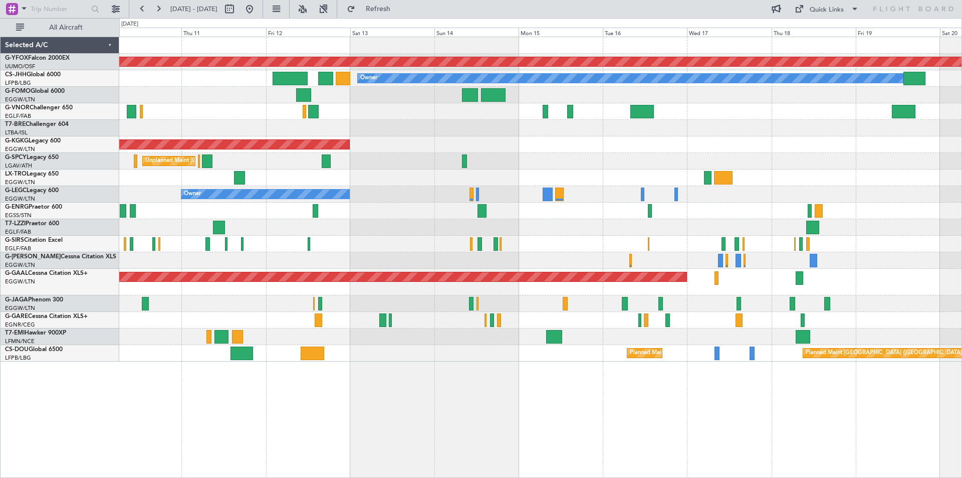
click at [549, 203] on div "No Crew" at bounding box center [540, 210] width 842 height 17
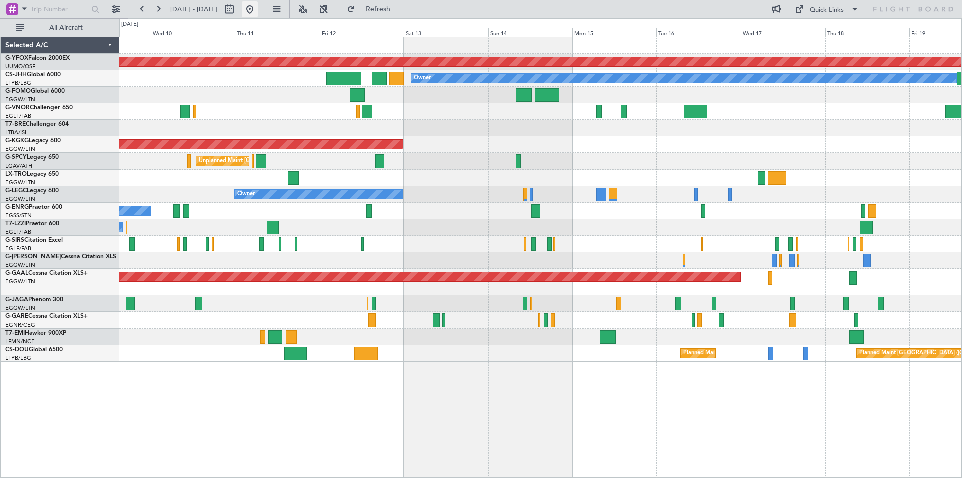
click at [258, 8] on button at bounding box center [250, 9] width 16 height 16
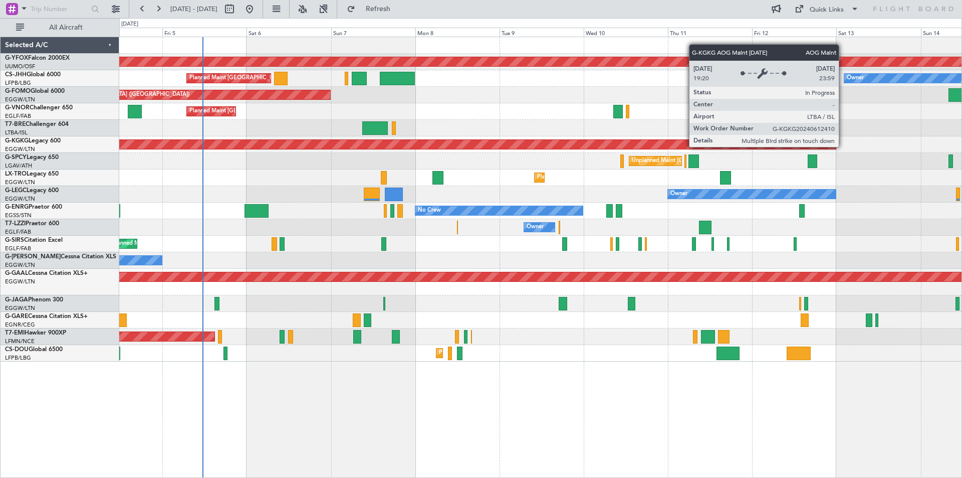
click at [504, 141] on div "AOG Maint [GEOGRAPHIC_DATA] (Ataturk)" at bounding box center [56, 144] width 1559 height 9
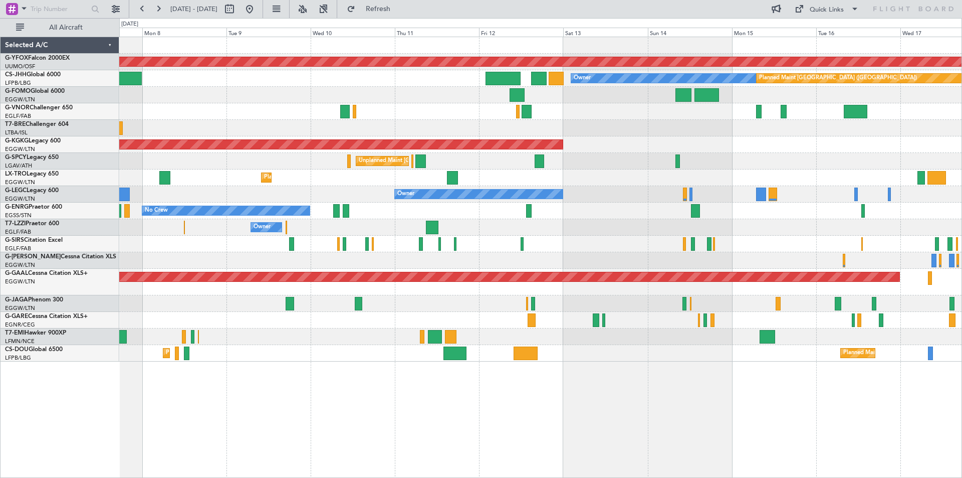
click at [447, 171] on div at bounding box center [452, 178] width 11 height 14
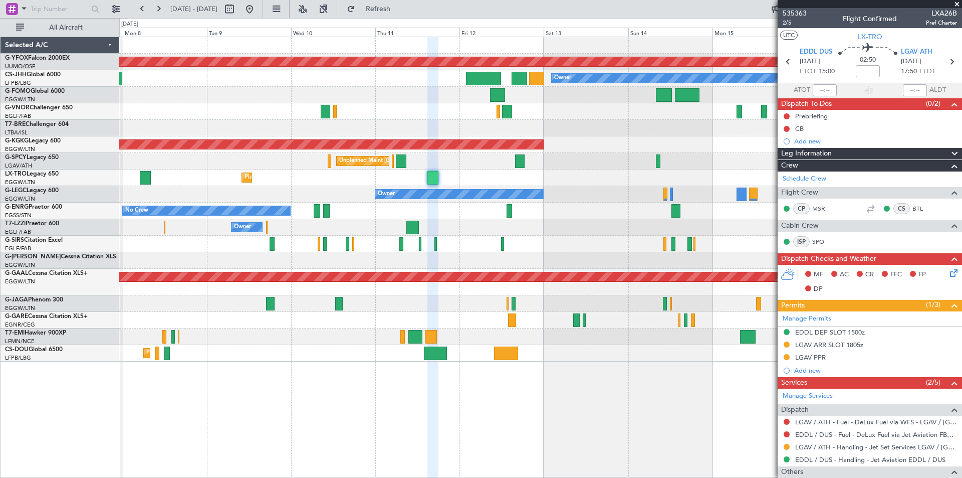
click at [956, 3] on span at bounding box center [957, 4] width 10 height 9
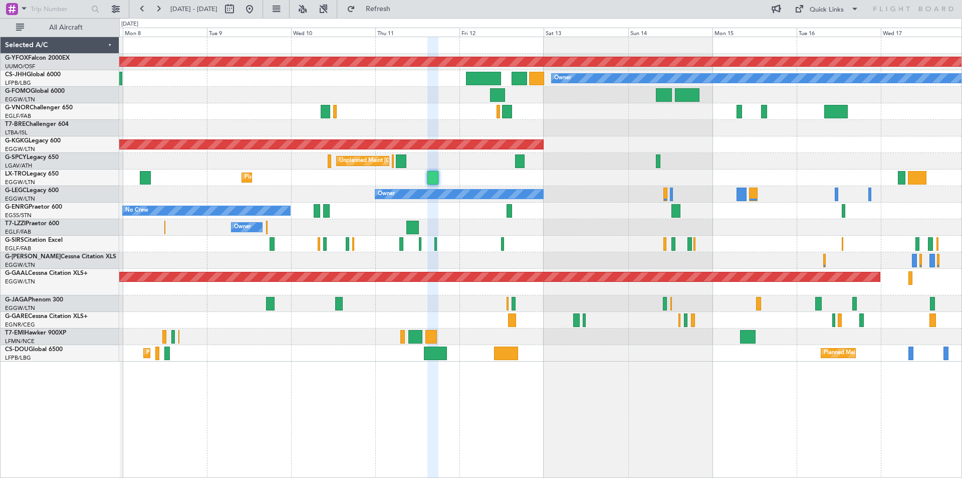
type input "0"
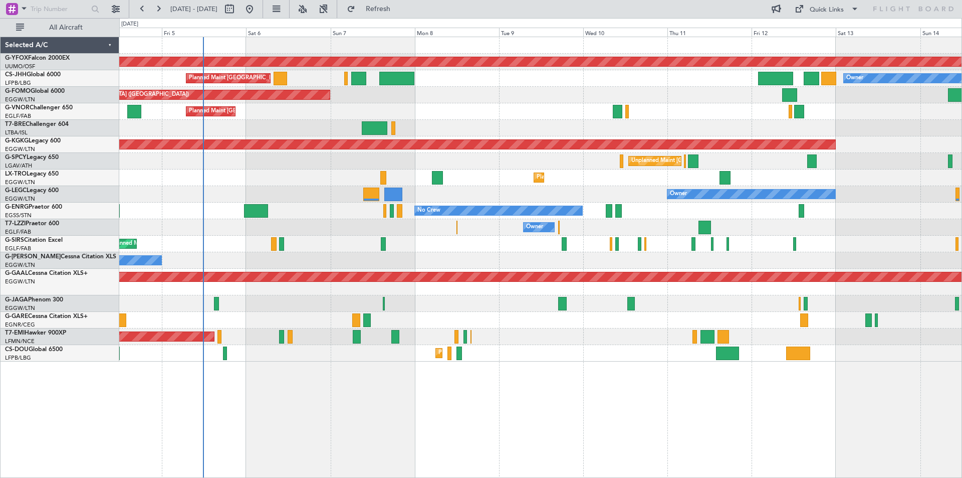
click at [590, 179] on div "AOG Maint Ostafyevo Owner Planned Maint [GEOGRAPHIC_DATA] ([GEOGRAPHIC_DATA]) P…" at bounding box center [540, 199] width 842 height 324
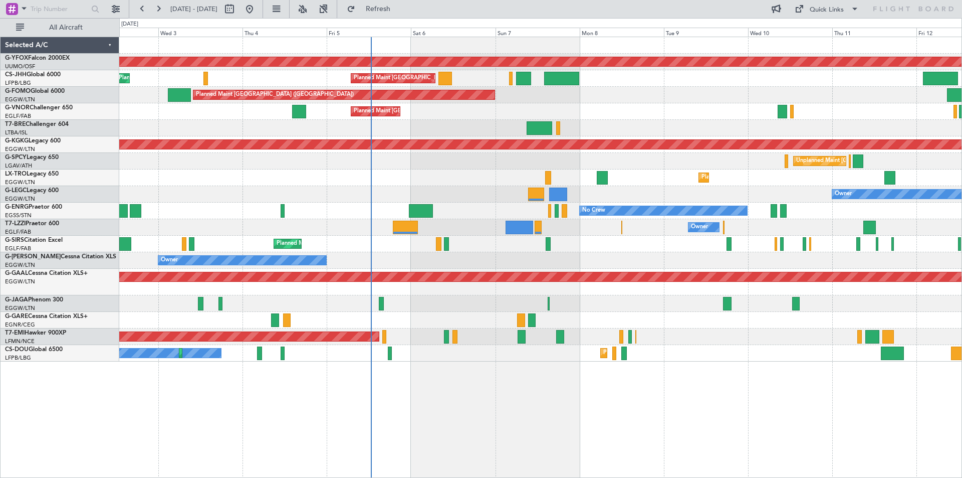
click at [643, 251] on div "Planned Maint [GEOGRAPHIC_DATA] ([GEOGRAPHIC_DATA])" at bounding box center [540, 244] width 842 height 17
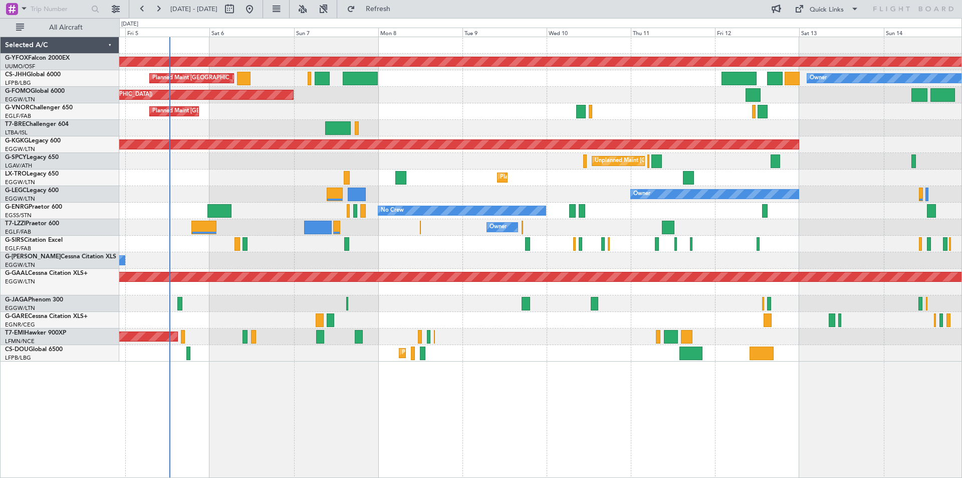
click at [518, 180] on div "Planned Maint Dusseldorf" at bounding box center [540, 177] width 842 height 17
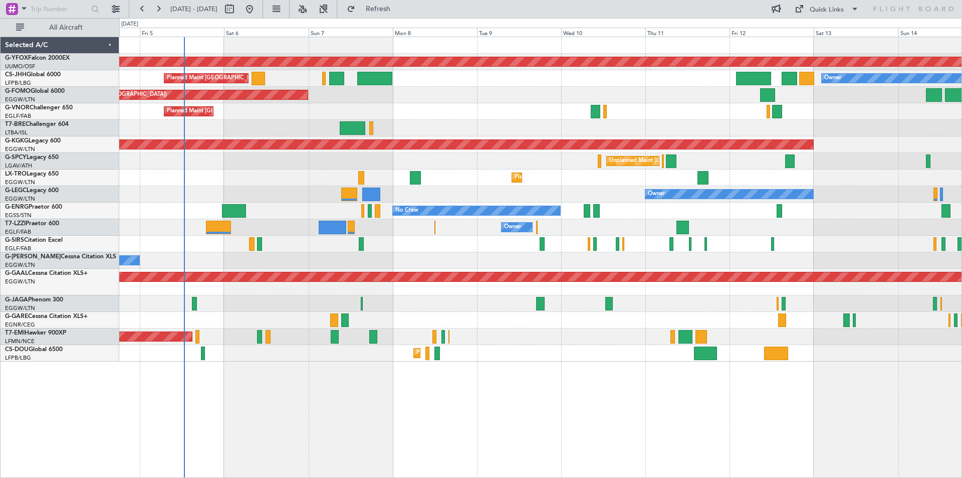
click at [499, 117] on div "AOG Maint Ostafyevo Planned Maint Paris (Le Bourget) Owner Planned Maint London…" at bounding box center [540, 199] width 842 height 324
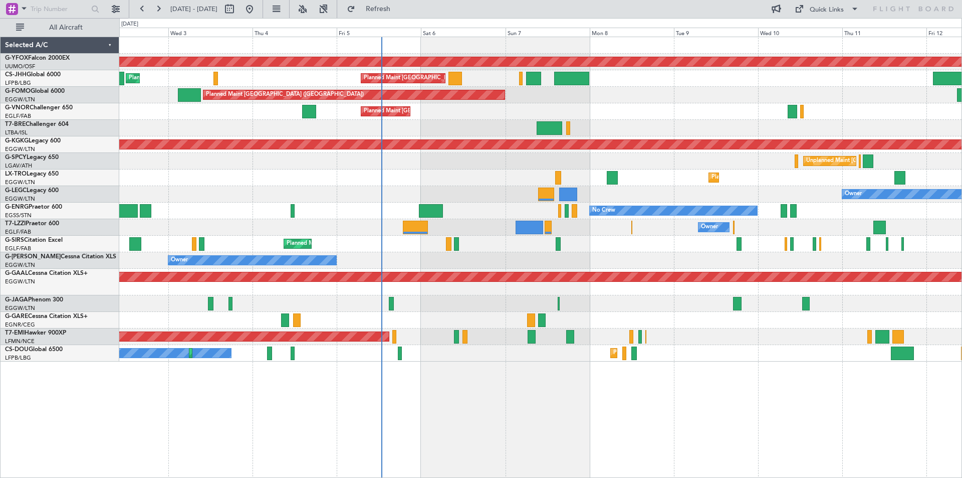
click at [440, 260] on div "Owner Owner" at bounding box center [540, 260] width 842 height 17
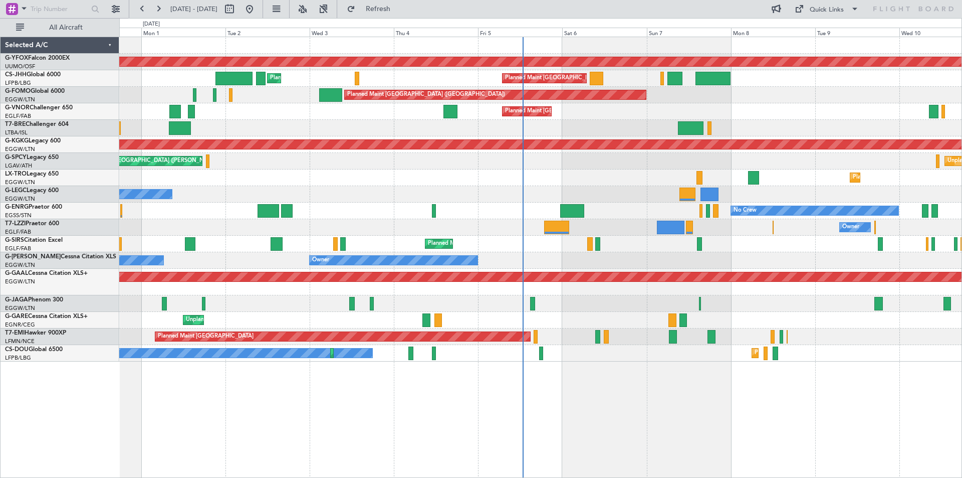
click at [443, 270] on div "AOG Maint Ostafyevo Planned Maint Paris (Le Bourget) Planned Maint London (Luto…" at bounding box center [540, 199] width 842 height 324
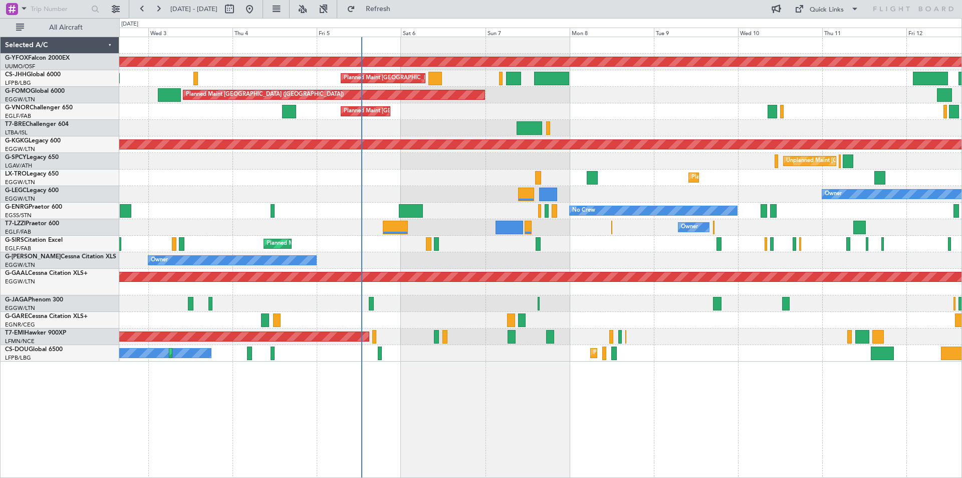
click at [504, 287] on div "AOG Maint Ostafyevo Planned Maint Paris (Le Bourget) Planned Maint London (Luto…" at bounding box center [540, 199] width 842 height 324
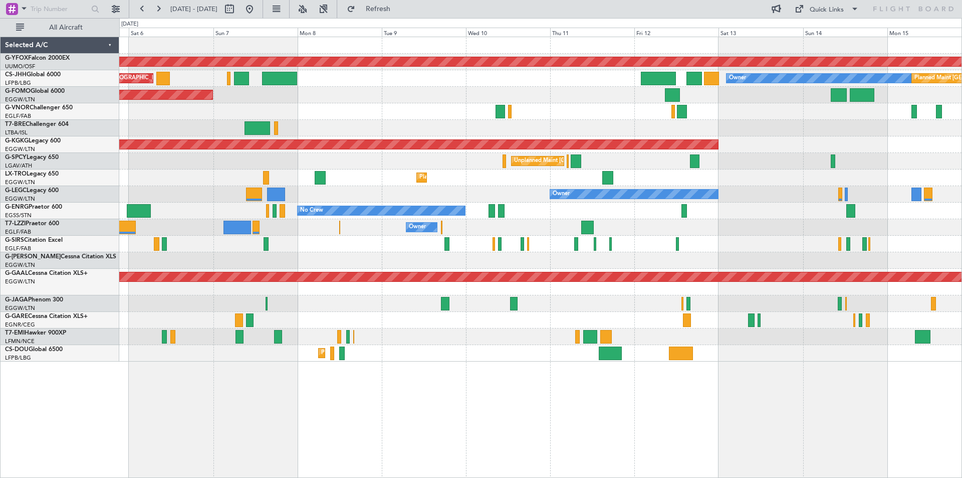
click at [564, 309] on div at bounding box center [540, 303] width 842 height 17
click at [821, 11] on div "Quick Links" at bounding box center [827, 10] width 34 height 10
click at [821, 30] on button "Trip Builder" at bounding box center [827, 33] width 75 height 24
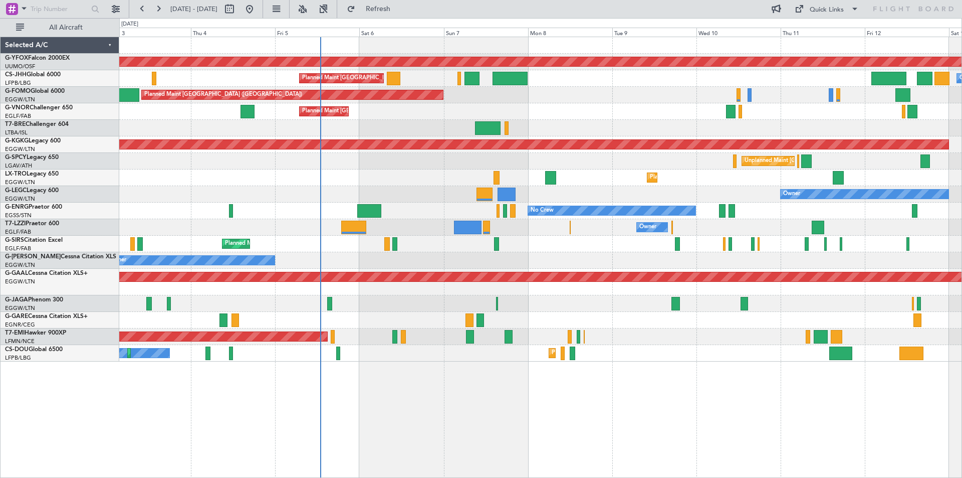
click at [578, 131] on div at bounding box center [540, 128] width 842 height 17
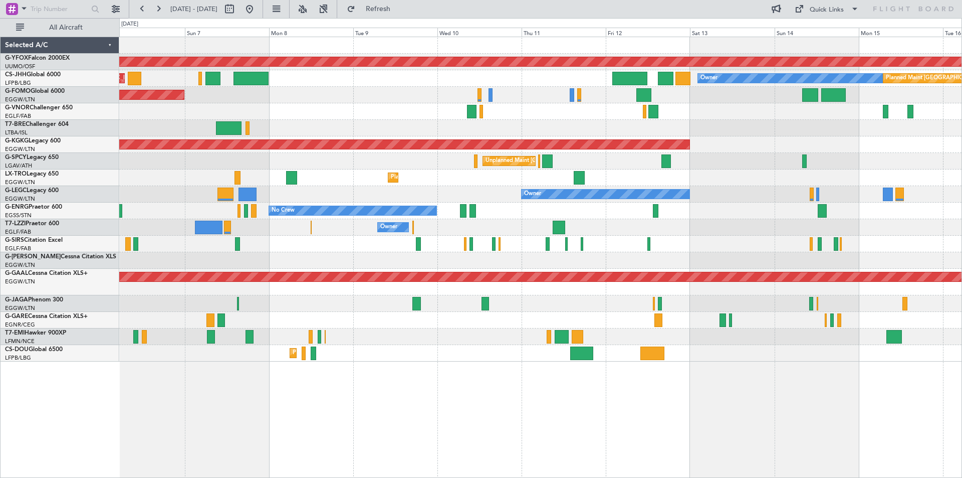
click at [361, 251] on div "Planned Maint [GEOGRAPHIC_DATA] ([GEOGRAPHIC_DATA])" at bounding box center [540, 244] width 842 height 17
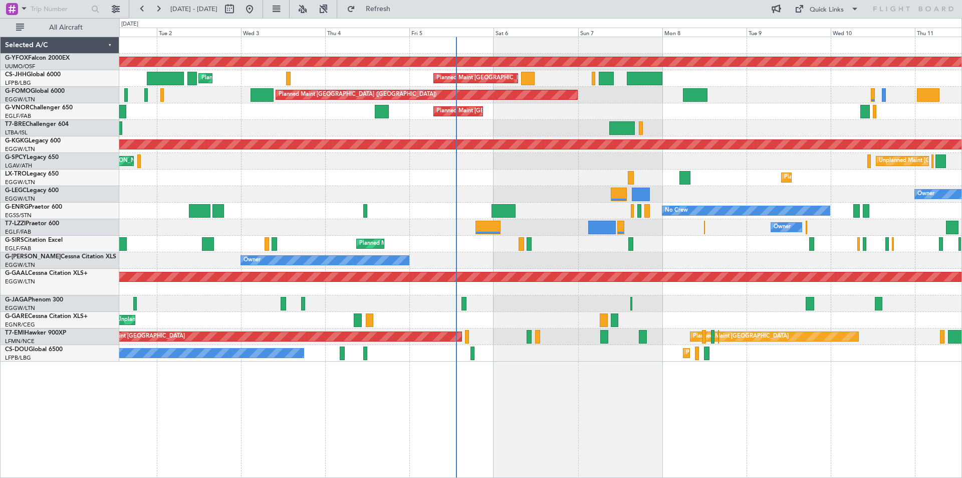
click at [902, 119] on div "AOG Maint Ostafyevo Planned Maint Paris (Le Bourget) Planned Maint London (Luto…" at bounding box center [540, 199] width 842 height 324
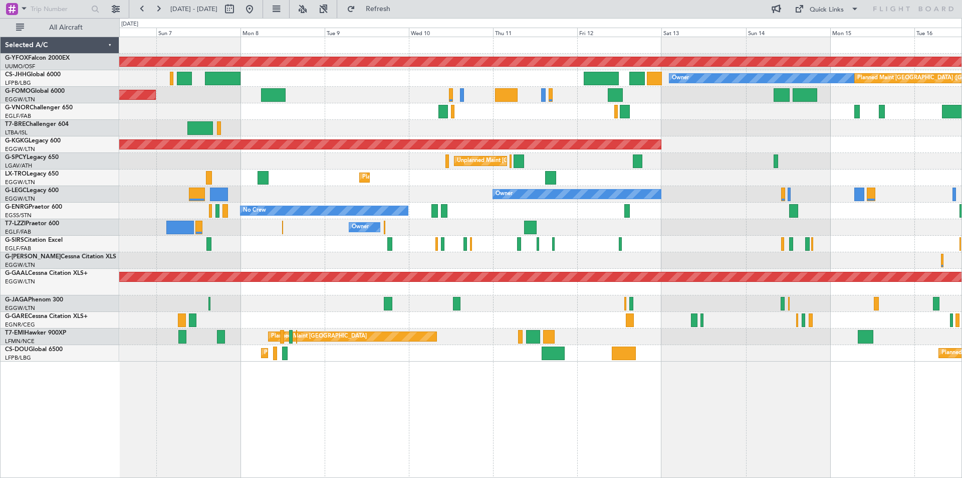
click at [265, 200] on div "Owner" at bounding box center [540, 194] width 842 height 17
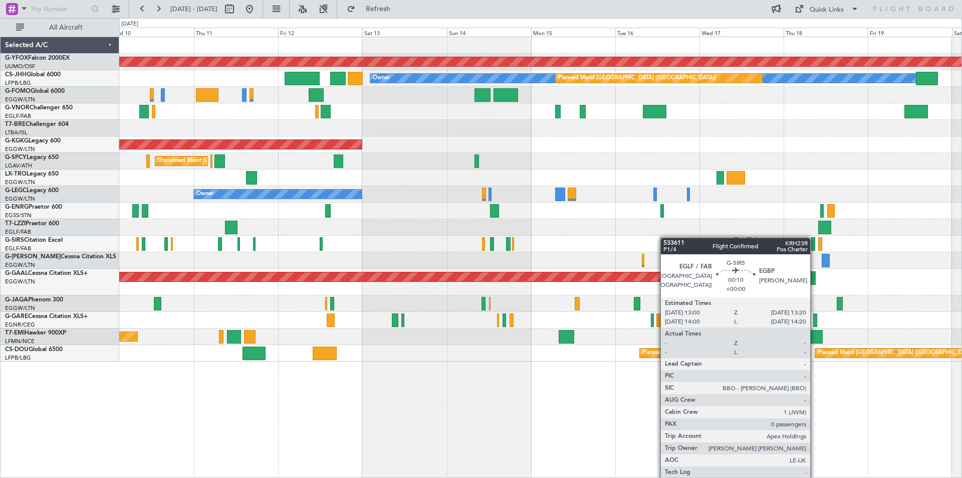
click at [666, 238] on div at bounding box center [540, 244] width 842 height 17
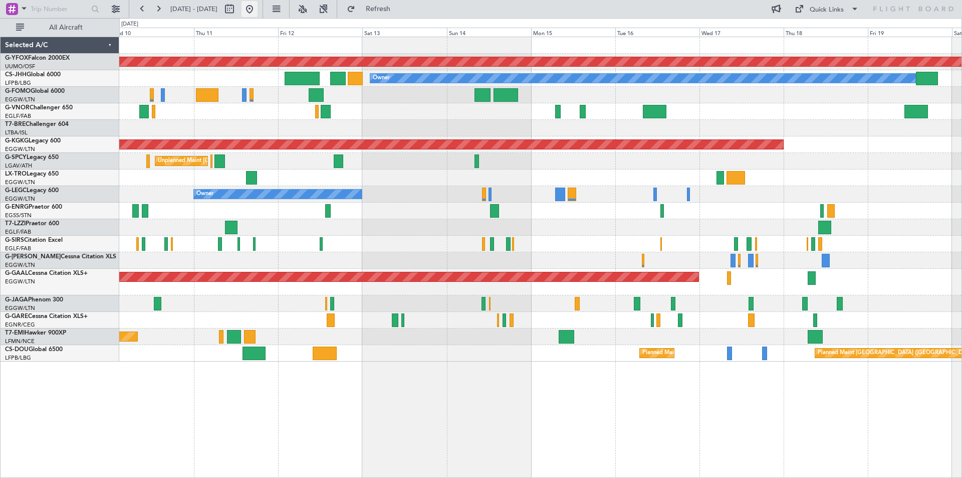
click at [258, 11] on button at bounding box center [250, 9] width 16 height 16
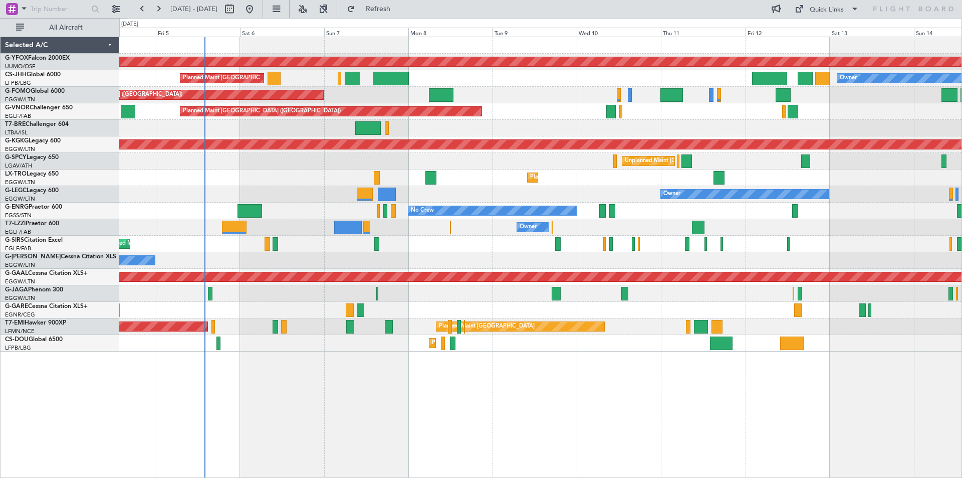
click at [485, 85] on div "Planned Maint Paris (Le Bourget) Owner Planned Maint London (Luton) Planned Mai…" at bounding box center [540, 78] width 842 height 17
